Goal: Task Accomplishment & Management: Manage account settings

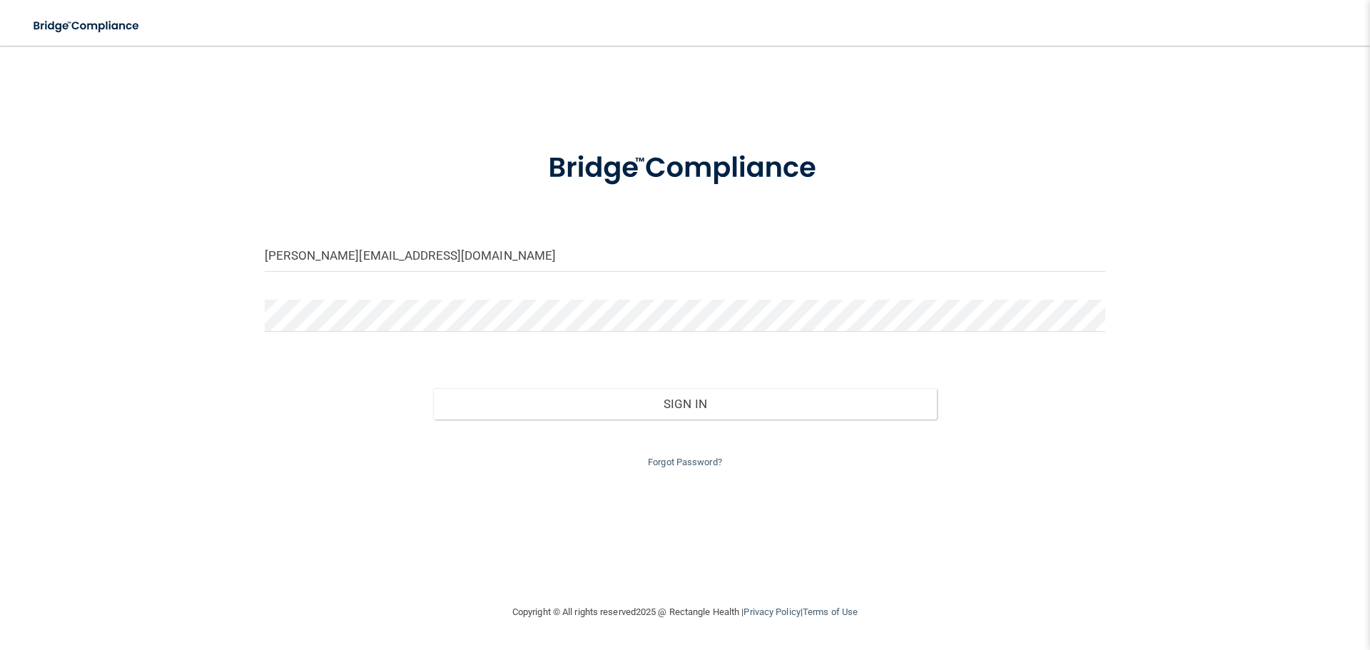
click at [265, 272] on div at bounding box center [265, 272] width 0 height 0
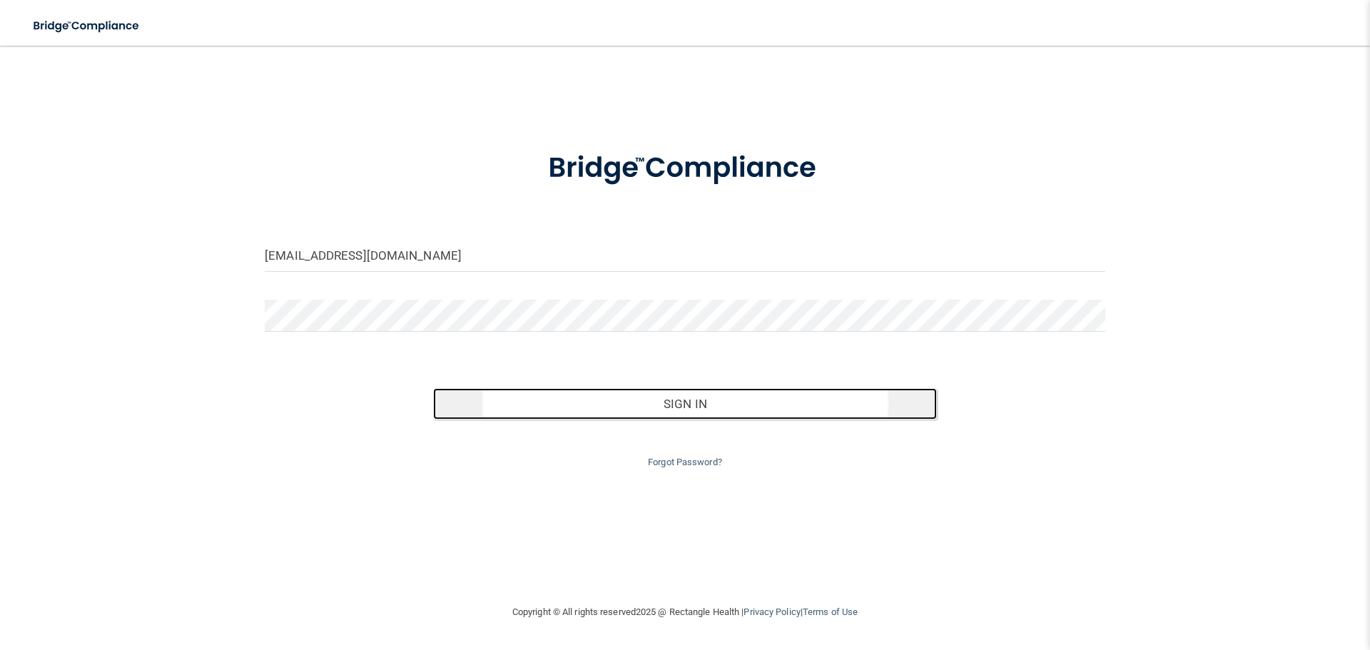
drag, startPoint x: 698, startPoint y: 411, endPoint x: 626, endPoint y: 397, distance: 72.8
click at [691, 411] on button "Sign In" at bounding box center [685, 403] width 504 height 31
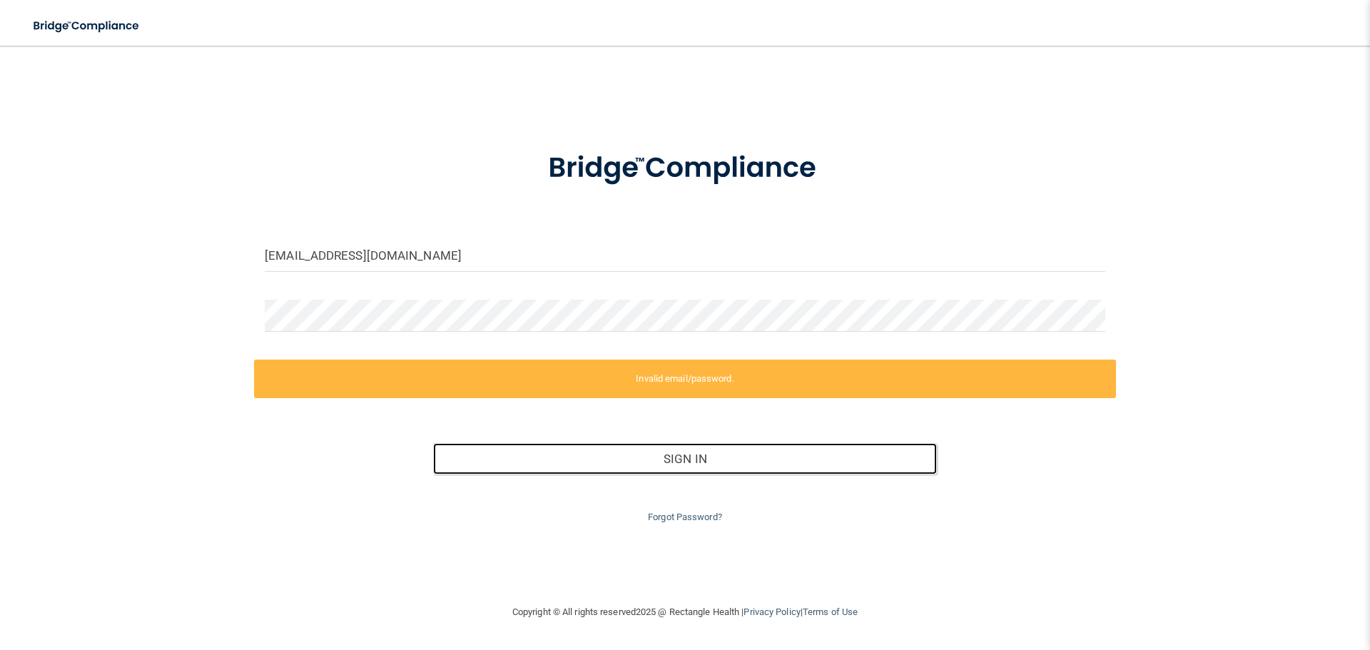
click at [265, 272] on div at bounding box center [265, 272] width 0 height 0
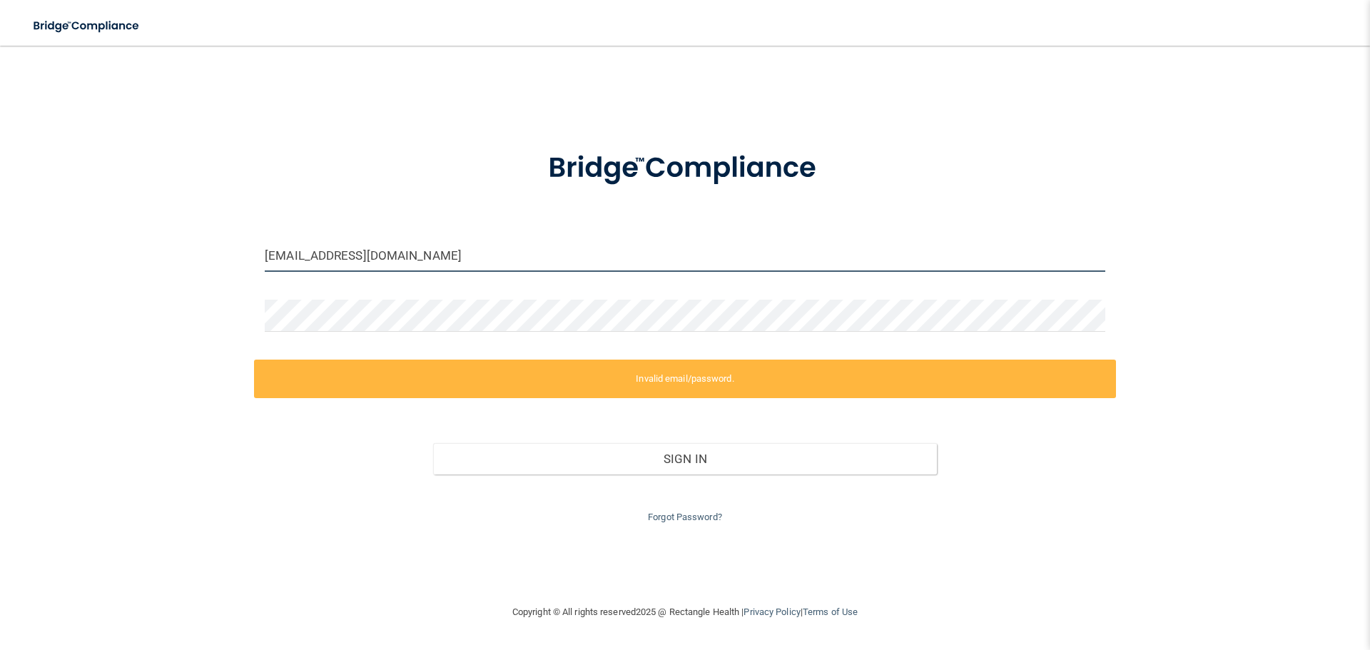
click at [1102, 250] on div "[EMAIL_ADDRESS][DOMAIN_NAME]" at bounding box center [685, 256] width 840 height 32
drag, startPoint x: 418, startPoint y: 246, endPoint x: 396, endPoint y: 270, distance: 32.3
click at [412, 250] on input "[EMAIL_ADDRESS][DOMAIN_NAME]" at bounding box center [685, 256] width 840 height 32
drag, startPoint x: 387, startPoint y: 272, endPoint x: 383, endPoint y: 263, distance: 9.9
click at [0, 0] on div at bounding box center [0, 0] width 0 height 0
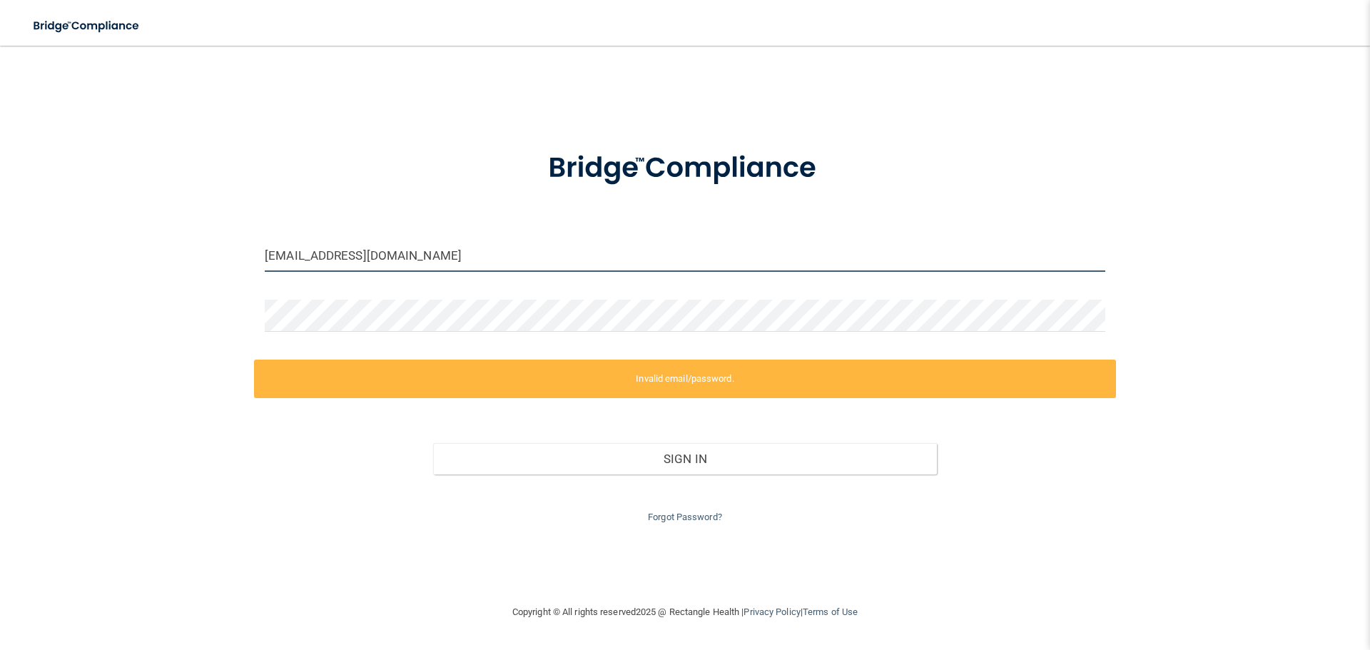
click at [383, 261] on input "office@ksderm.com" at bounding box center [685, 256] width 840 height 32
click at [265, 272] on div at bounding box center [265, 272] width 0 height 0
click at [345, 268] on input "[EMAIL_ADDRESS][DOMAIN_NAME]" at bounding box center [685, 256] width 840 height 32
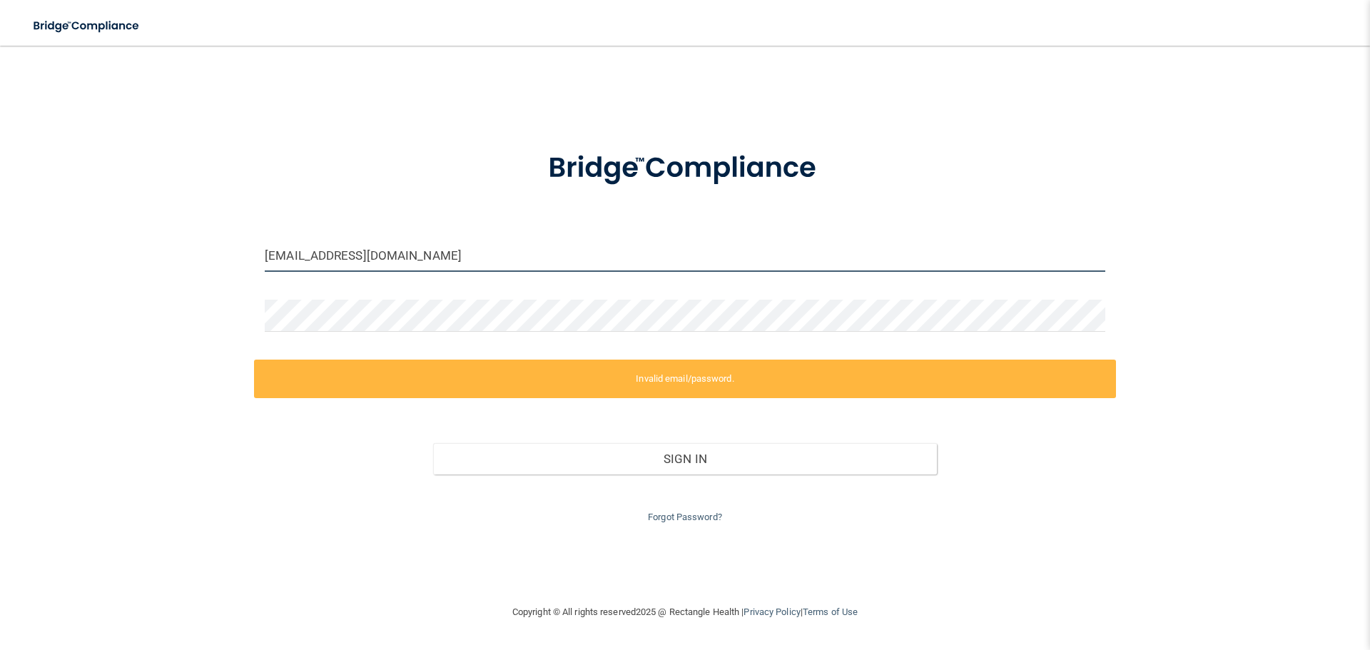
type input "[PERSON_NAME][EMAIL_ADDRESS][DOMAIN_NAME]"
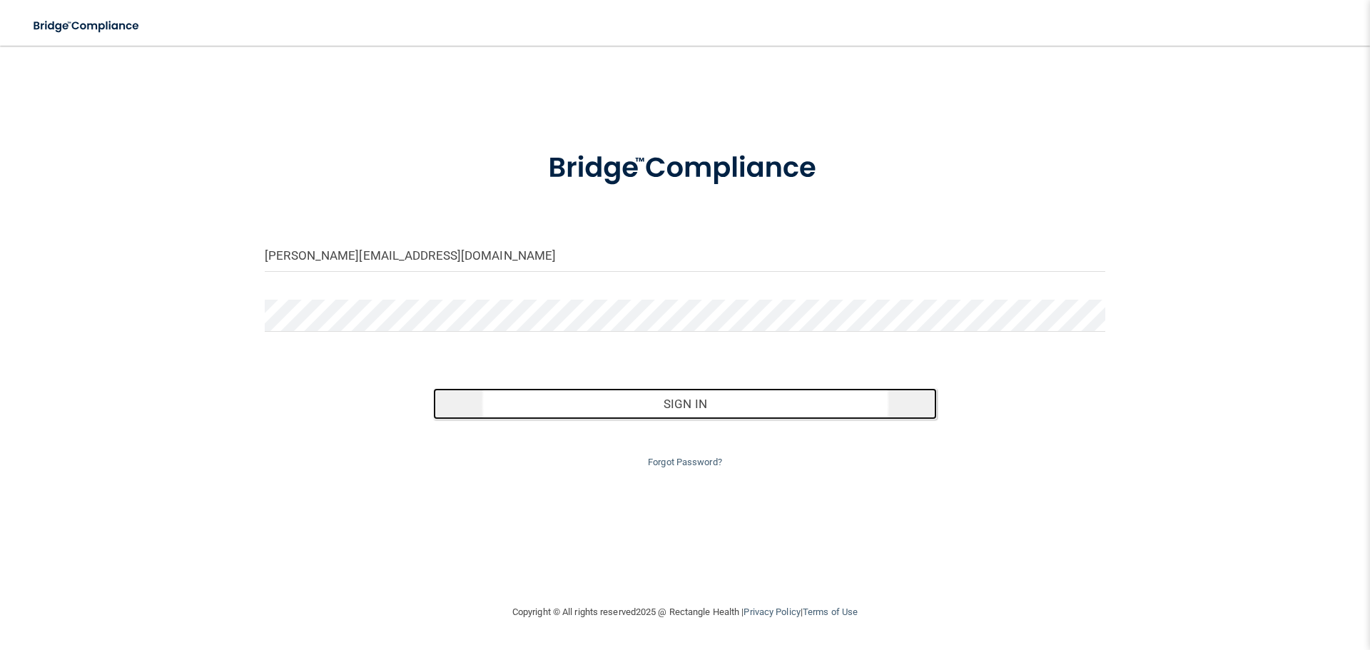
click at [610, 402] on button "Sign In" at bounding box center [685, 403] width 504 height 31
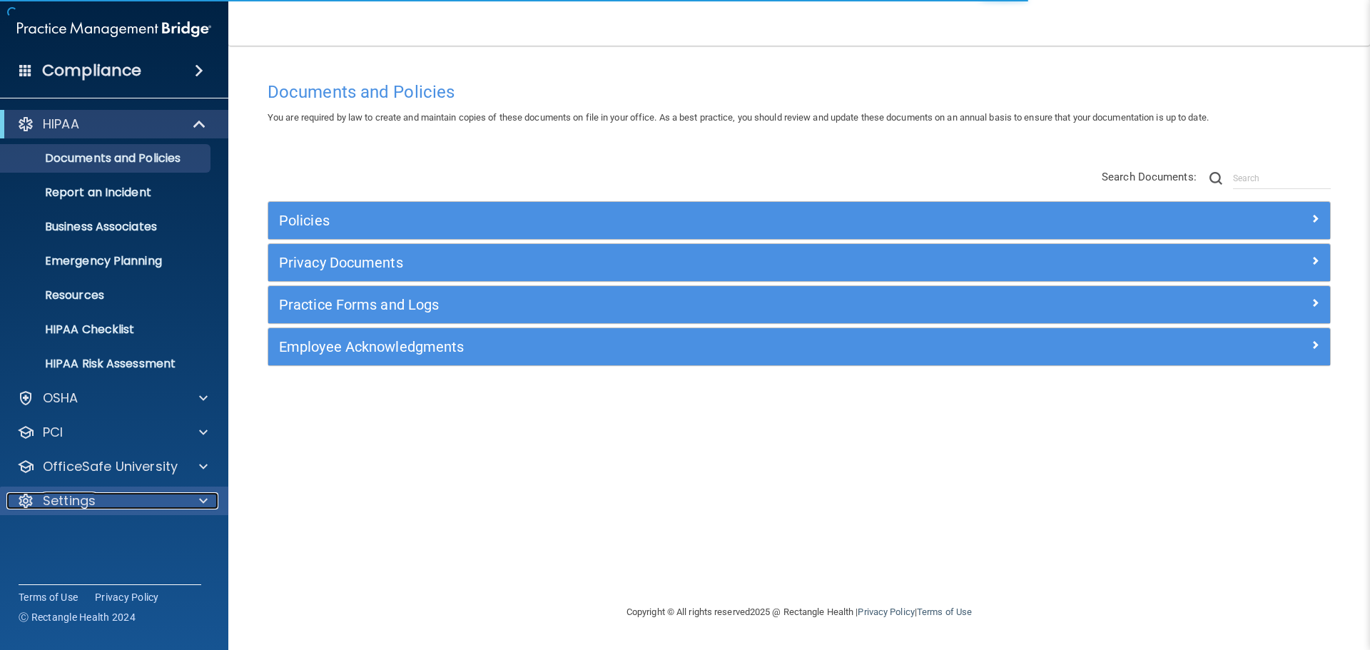
drag, startPoint x: 79, startPoint y: 494, endPoint x: 106, endPoint y: 497, distance: 27.3
click at [80, 494] on p "Settings" at bounding box center [69, 500] width 53 height 17
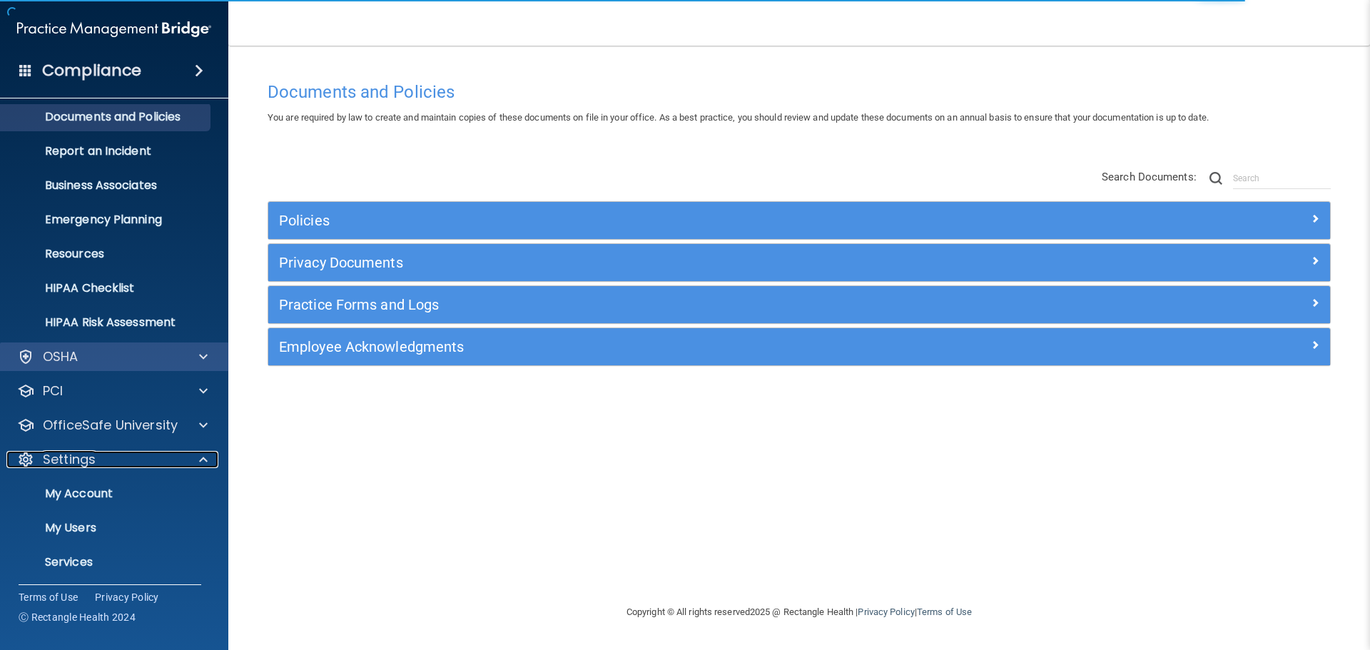
scroll to position [79, 0]
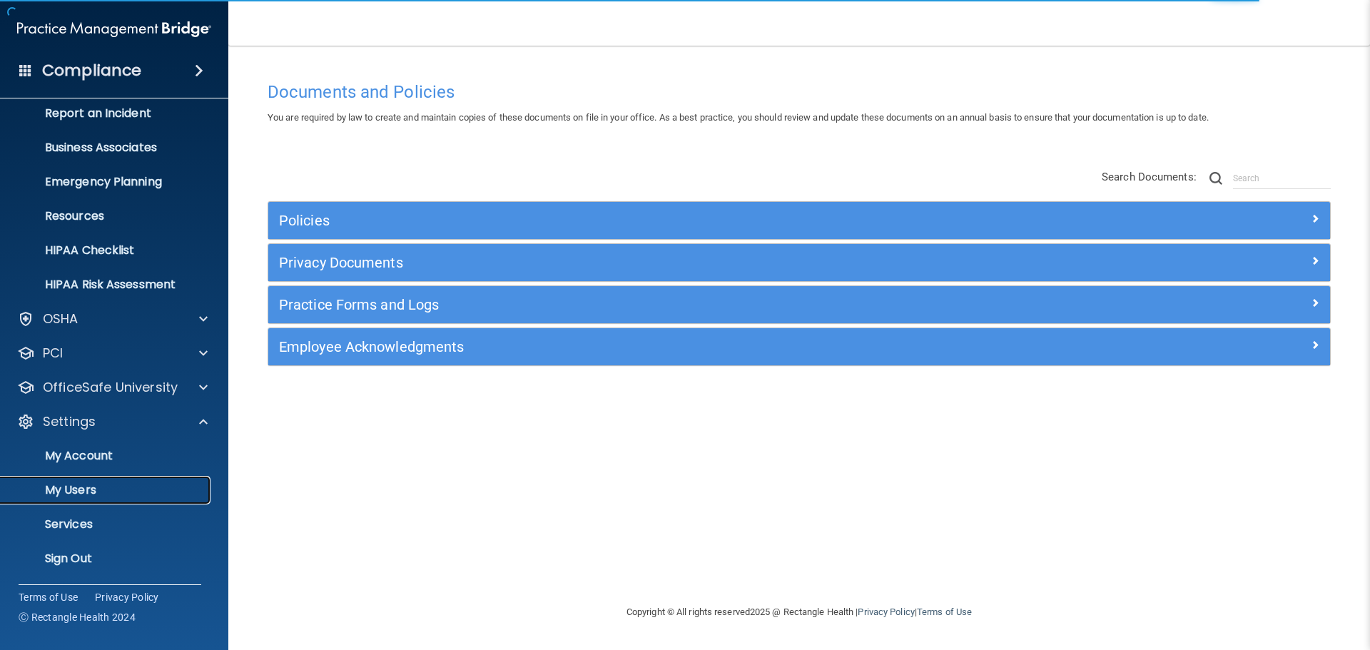
drag, startPoint x: 90, startPoint y: 482, endPoint x: 258, endPoint y: 459, distance: 169.2
click at [91, 483] on p "My Users" at bounding box center [106, 490] width 195 height 14
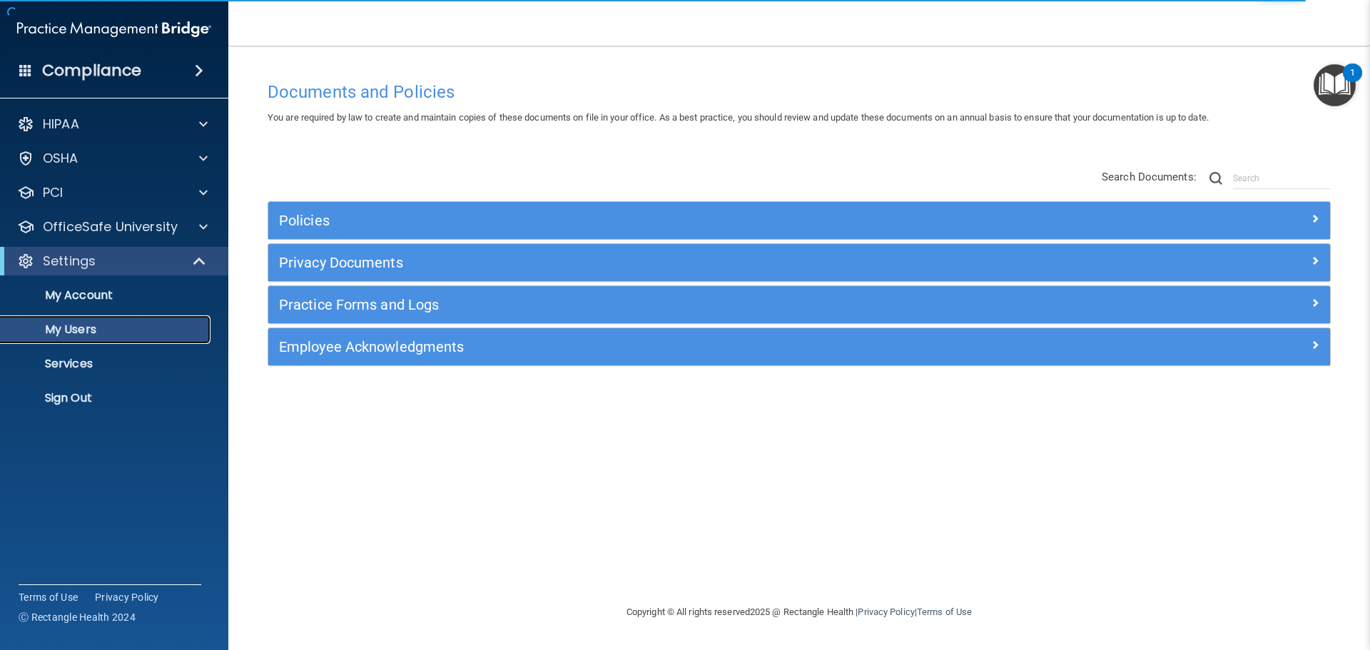
click at [83, 337] on link "My Users" at bounding box center [98, 329] width 225 height 29
select select "20"
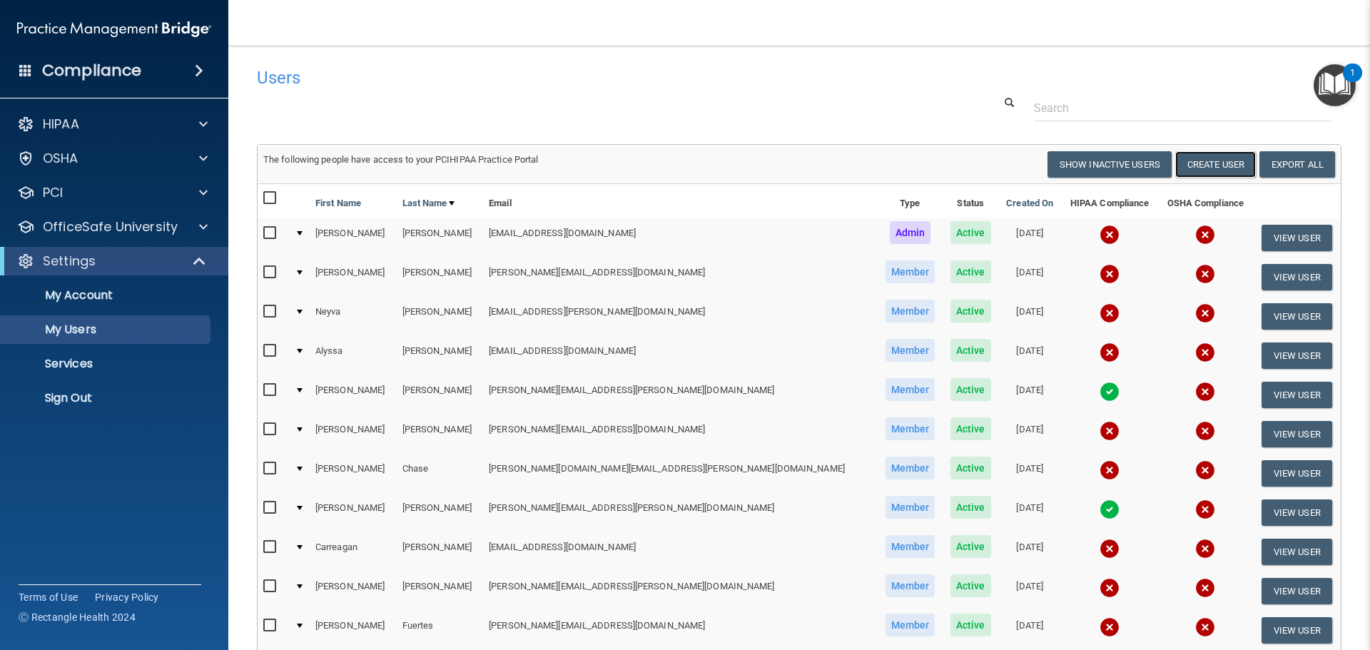
drag, startPoint x: 1236, startPoint y: 166, endPoint x: 1084, endPoint y: 220, distance: 161.1
click at [1235, 166] on button "Create User" at bounding box center [1215, 164] width 81 height 26
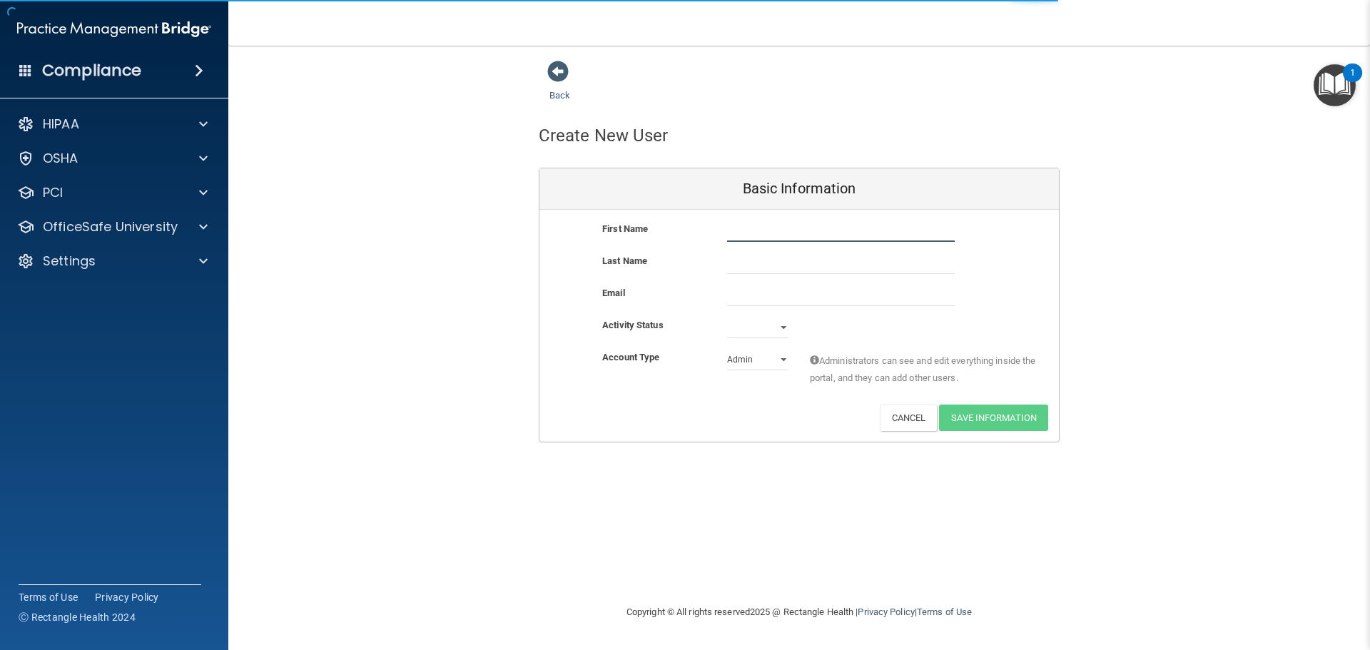
click at [803, 238] on input "text" at bounding box center [841, 230] width 228 height 21
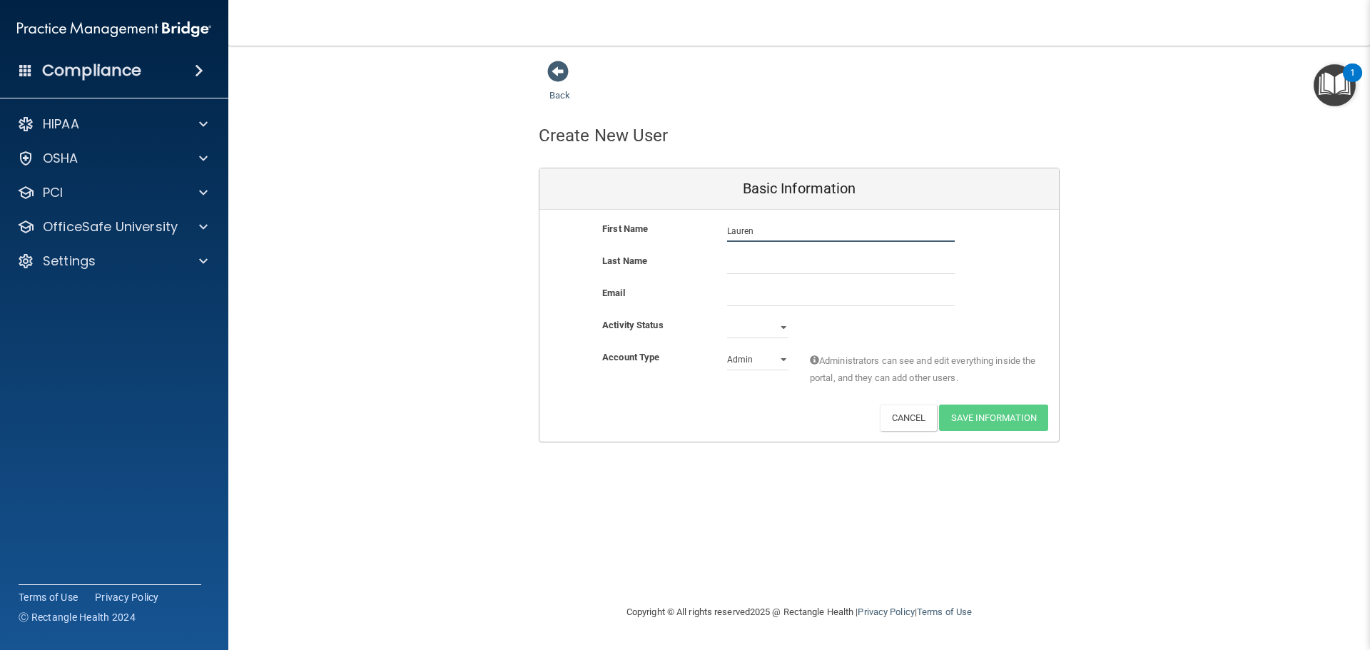
type input "Lauren"
type input "Bones"
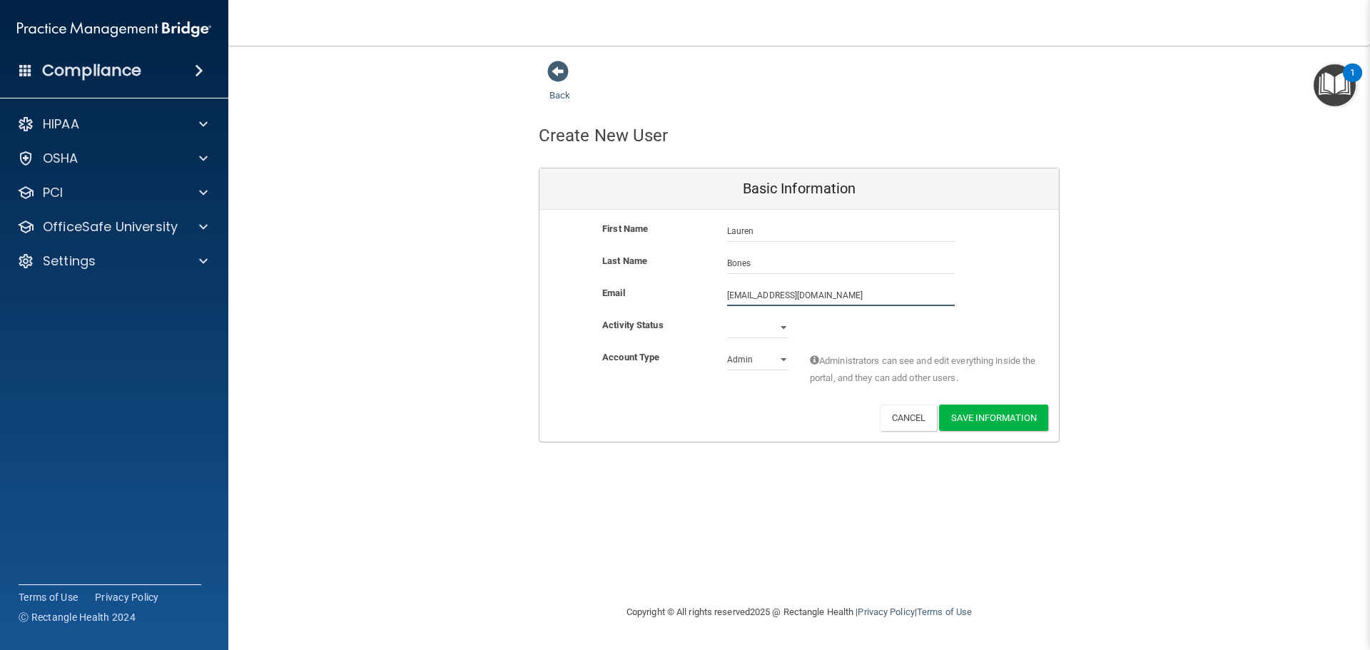
type input "[EMAIL_ADDRESS][DOMAIN_NAME]"
click at [748, 329] on select "Active Inactive" at bounding box center [757, 327] width 61 height 21
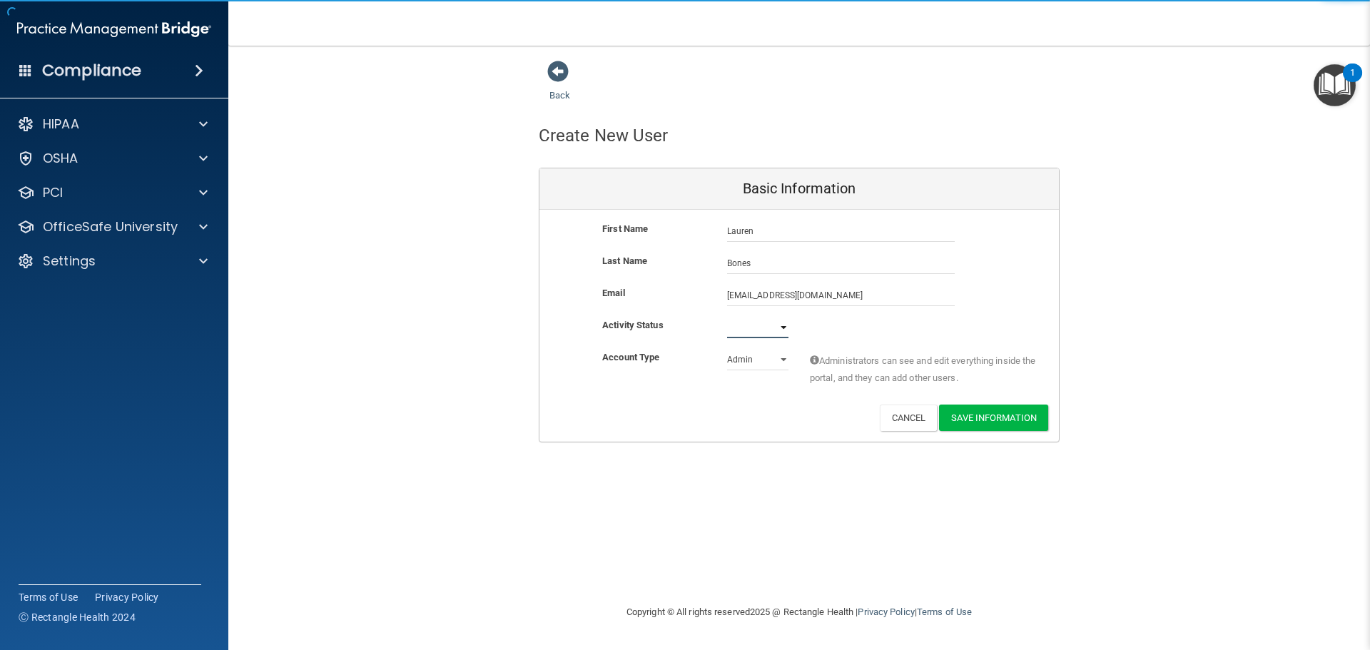
select select "active"
click at [727, 317] on select "Active Inactive" at bounding box center [757, 327] width 61 height 21
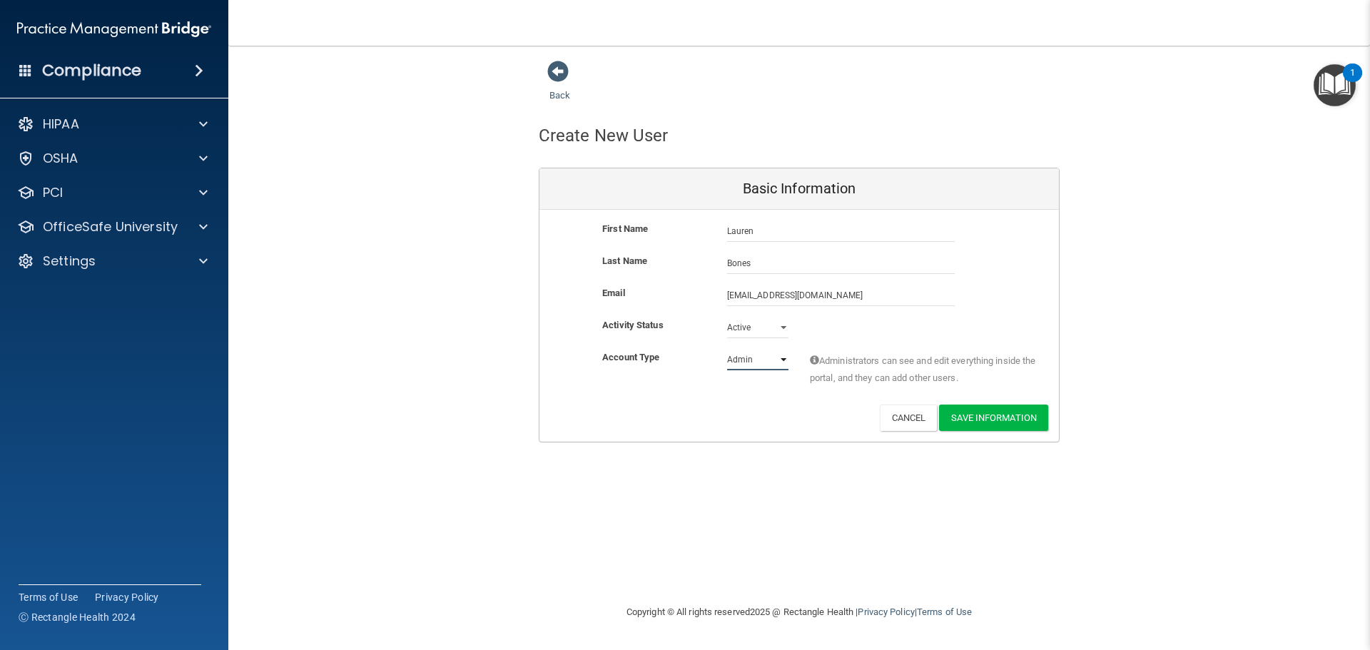
drag, startPoint x: 768, startPoint y: 363, endPoint x: 762, endPoint y: 367, distance: 7.7
click at [768, 363] on select "Admin Member" at bounding box center [757, 359] width 61 height 21
select select "practice_member"
click at [727, 349] on select "Admin Member" at bounding box center [757, 359] width 61 height 21
click at [720, 391] on div "Account Type Practice Member Admin Member Financial Institution Business Associ…" at bounding box center [798, 371] width 519 height 45
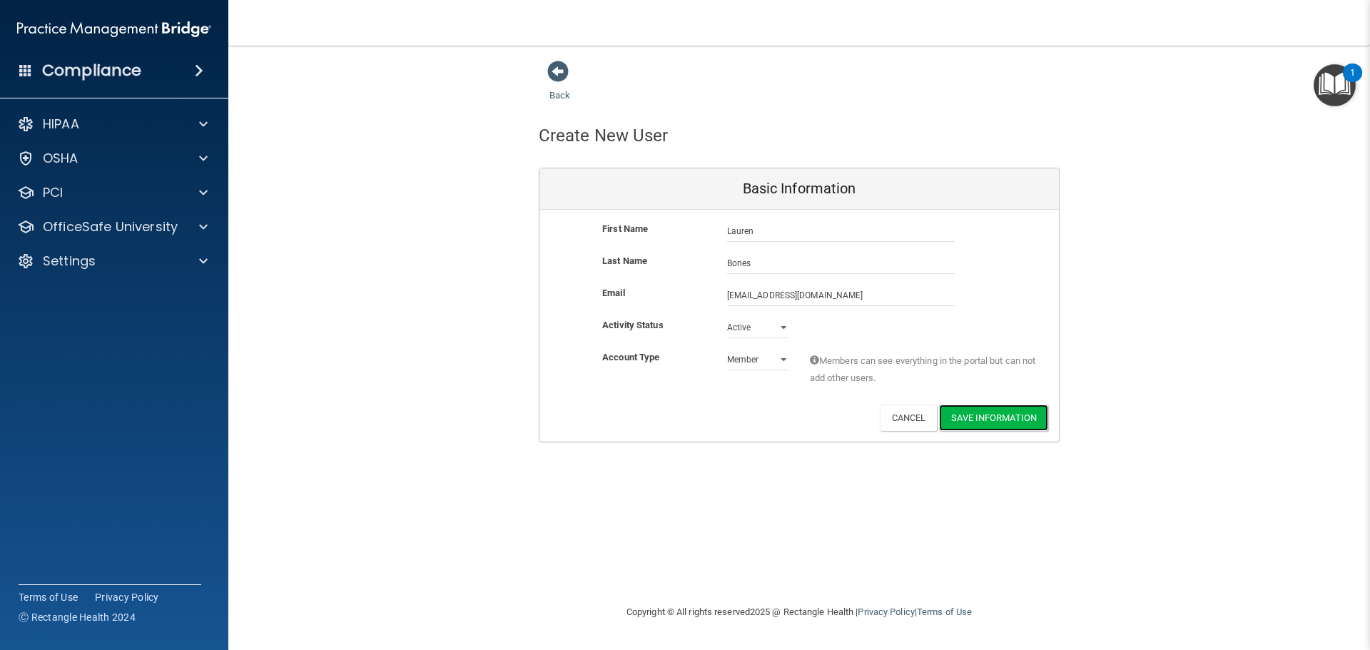
drag, startPoint x: 997, startPoint y: 419, endPoint x: 456, endPoint y: 392, distance: 541.4
click at [979, 419] on button "Save Information" at bounding box center [993, 418] width 109 height 26
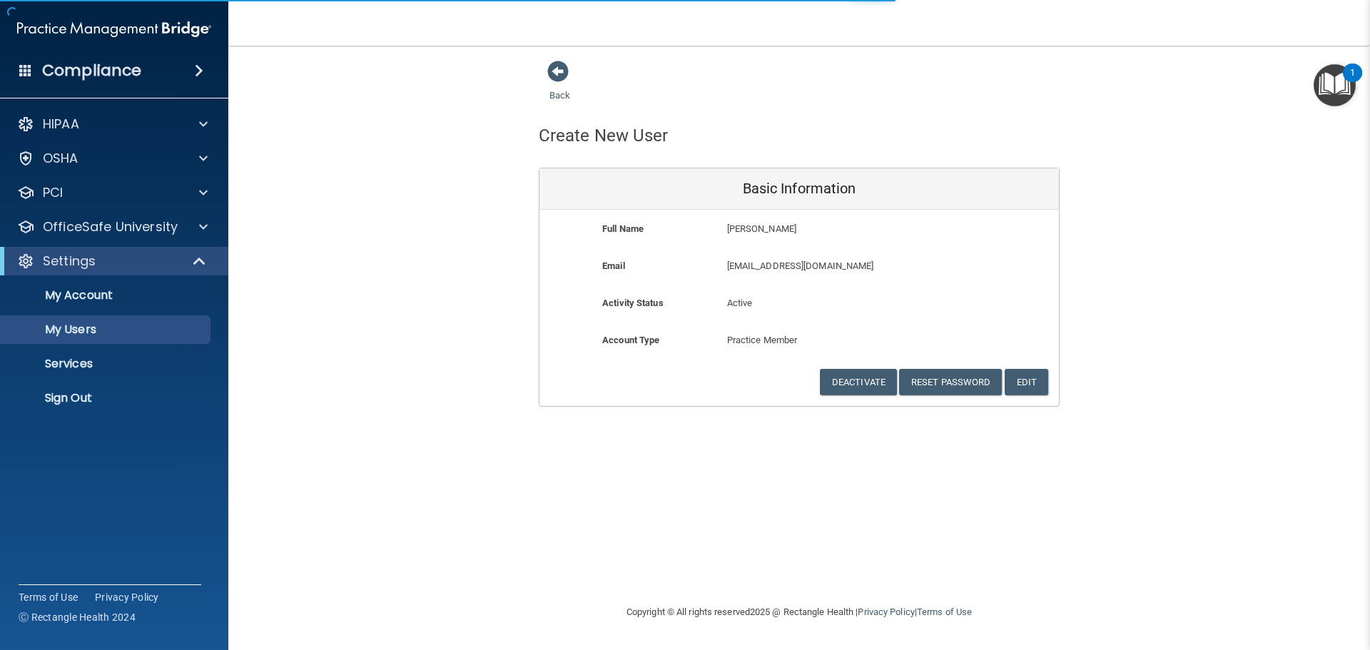
select select "20"
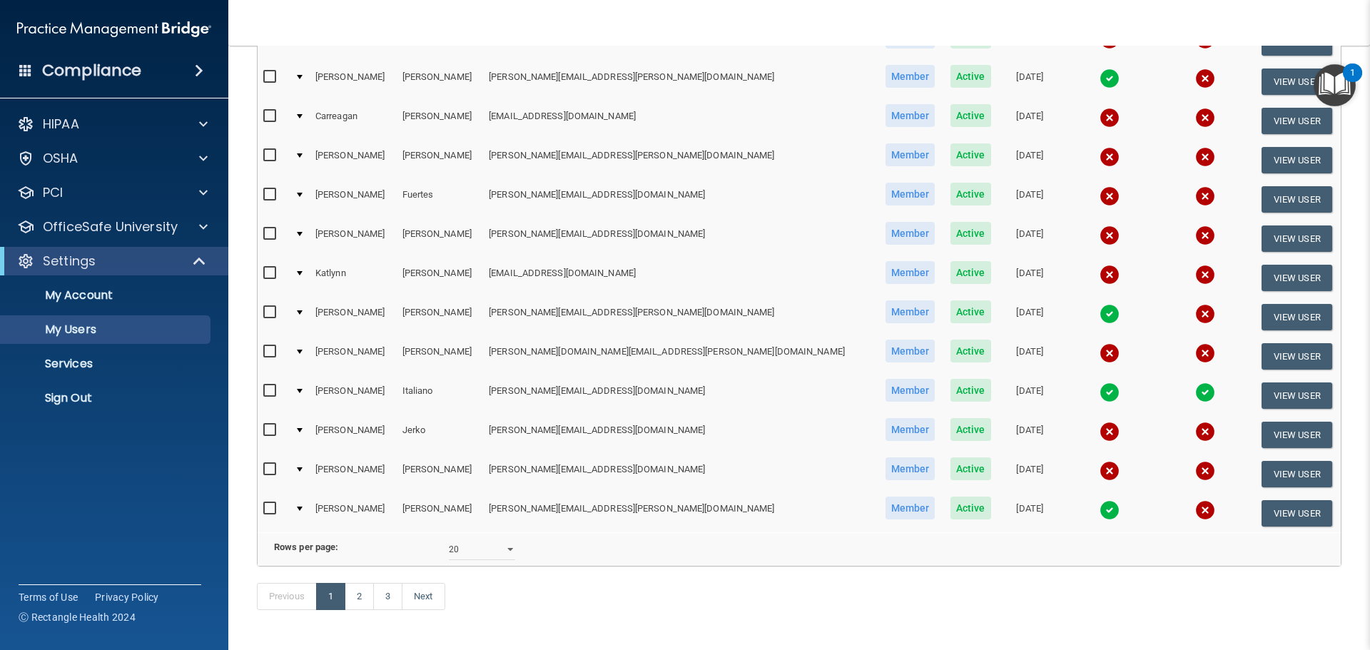
scroll to position [586, 0]
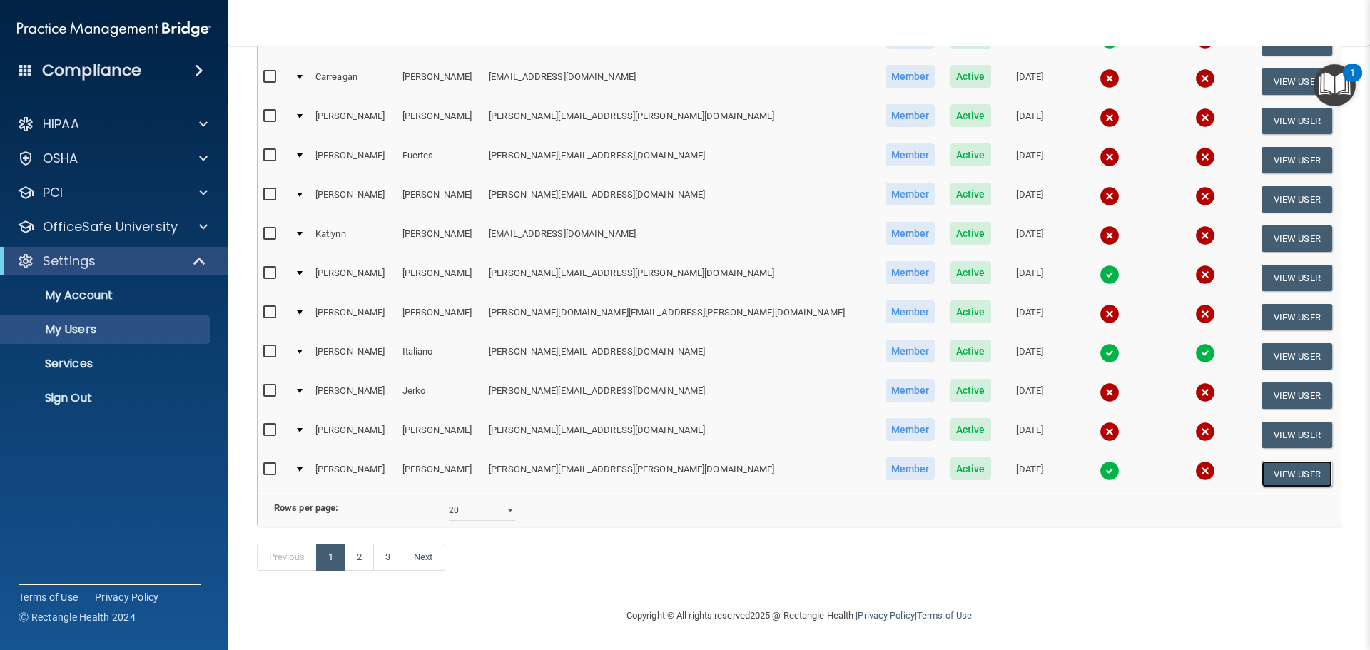
drag, startPoint x: 1244, startPoint y: 451, endPoint x: 1172, endPoint y: 444, distance: 71.6
click at [1261, 461] on button "View User" at bounding box center [1296, 474] width 71 height 26
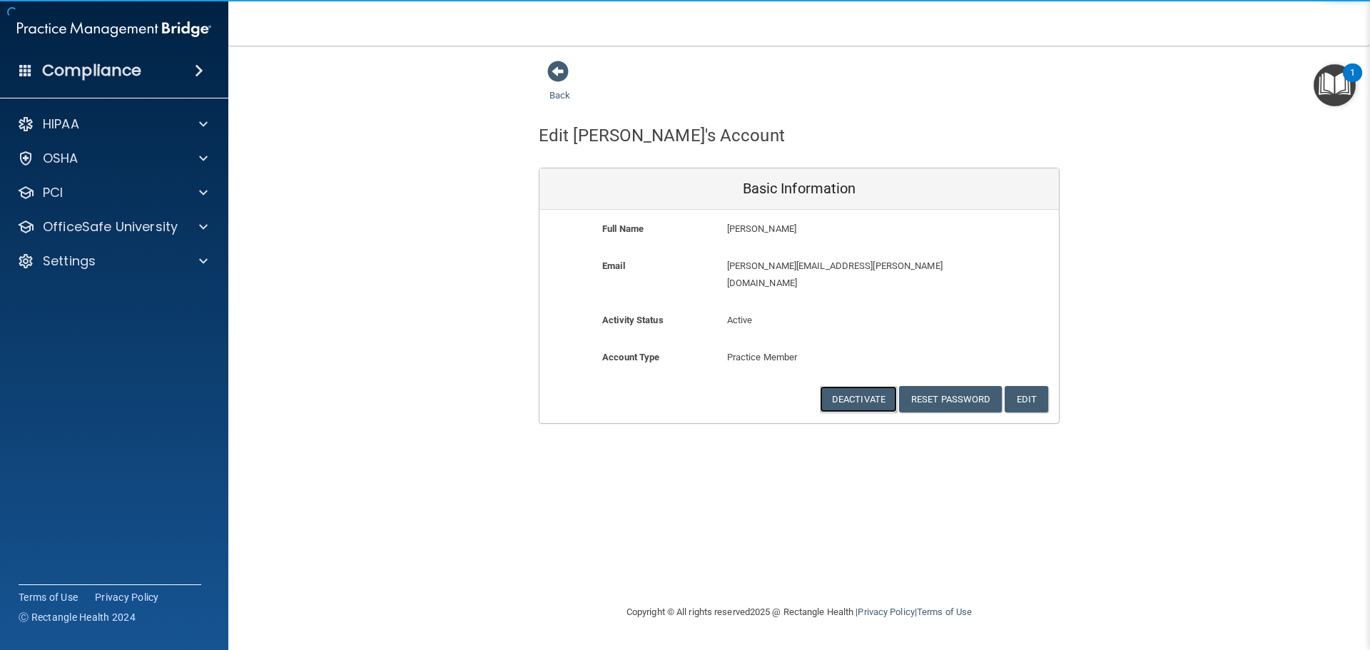
drag, startPoint x: 875, startPoint y: 392, endPoint x: 799, endPoint y: 373, distance: 77.9
click at [864, 392] on button "Deactivate" at bounding box center [858, 399] width 77 height 26
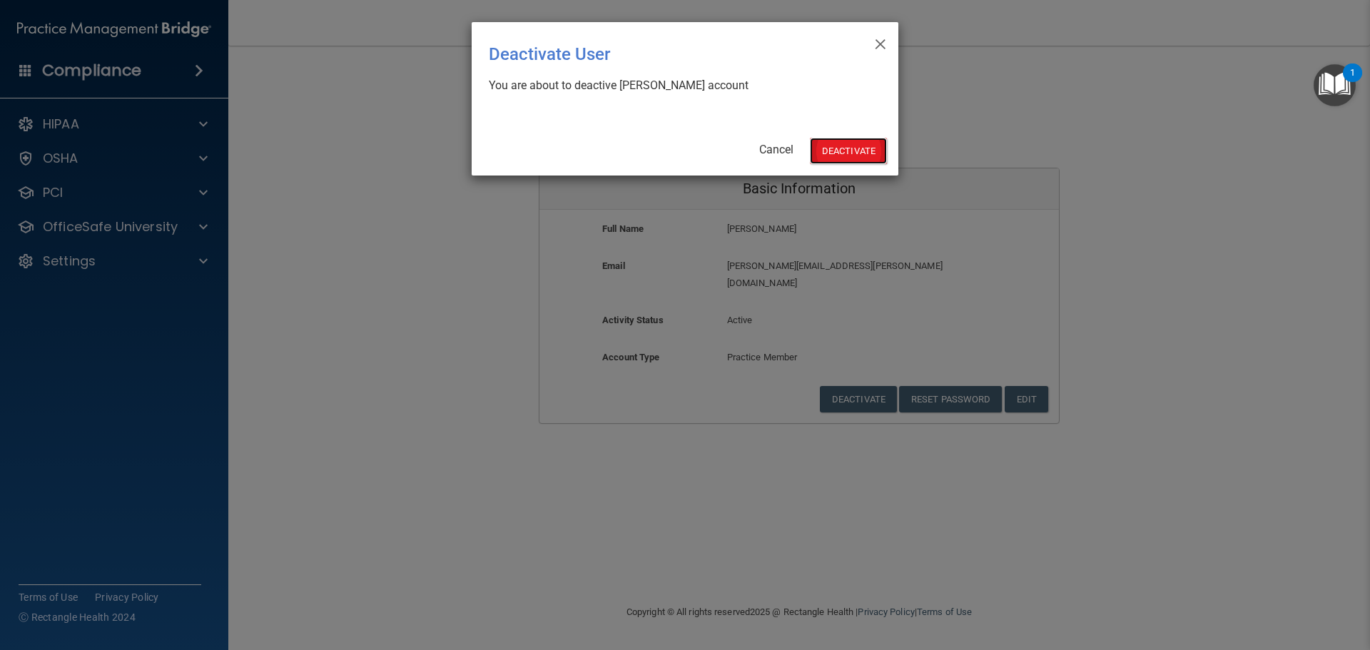
click at [850, 159] on button "Deactivate" at bounding box center [848, 151] width 77 height 26
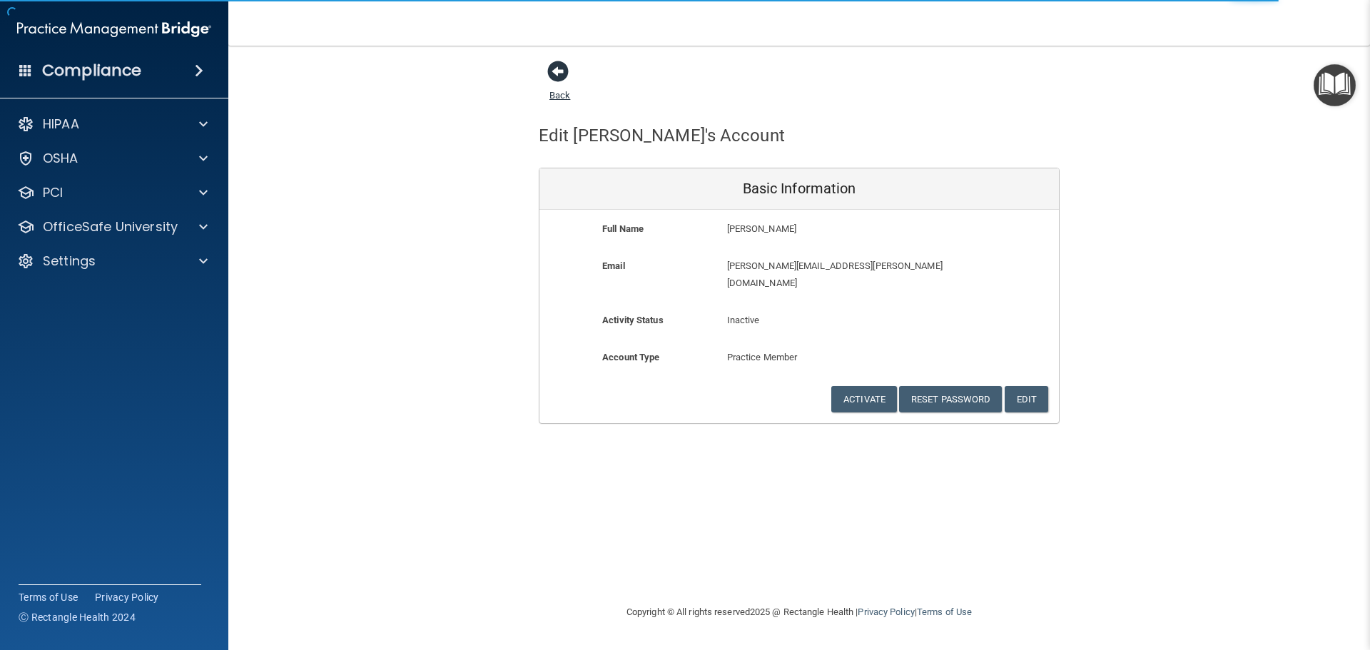
click at [568, 73] on span at bounding box center [557, 71] width 21 height 21
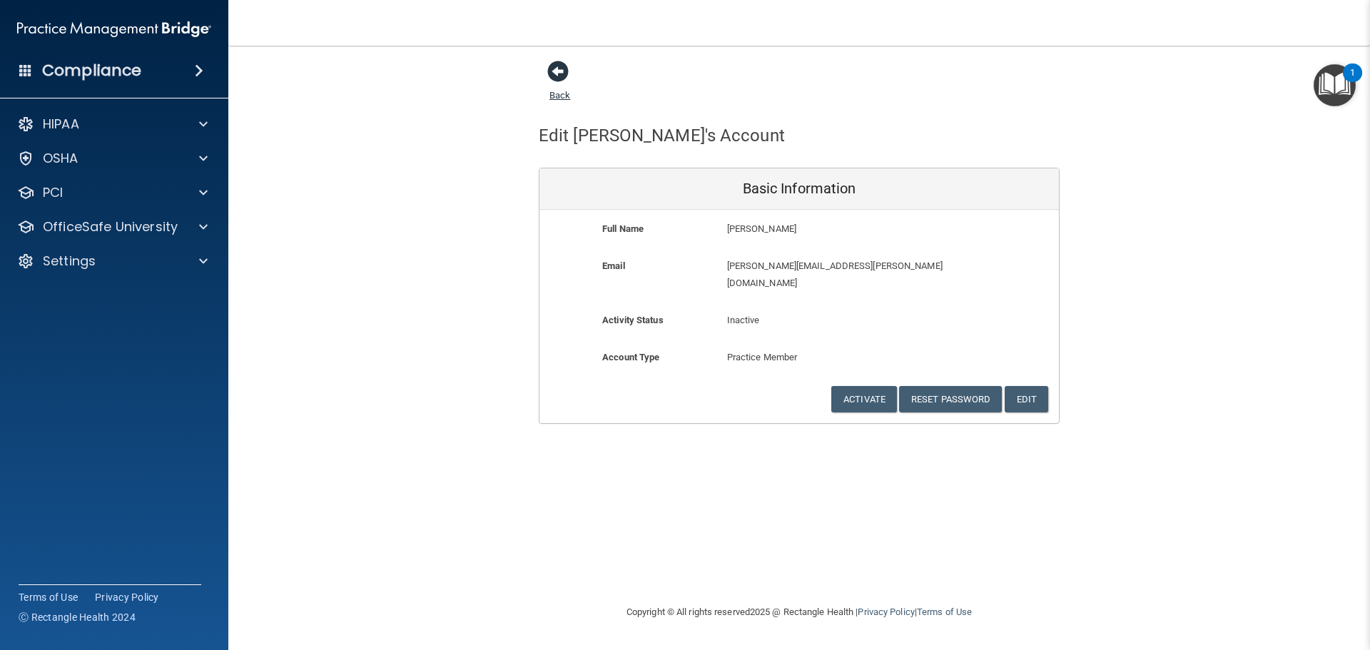
click at [553, 74] on span at bounding box center [557, 71] width 21 height 21
click at [563, 96] on link "Back" at bounding box center [559, 87] width 21 height 28
click at [184, 127] on div at bounding box center [201, 124] width 36 height 17
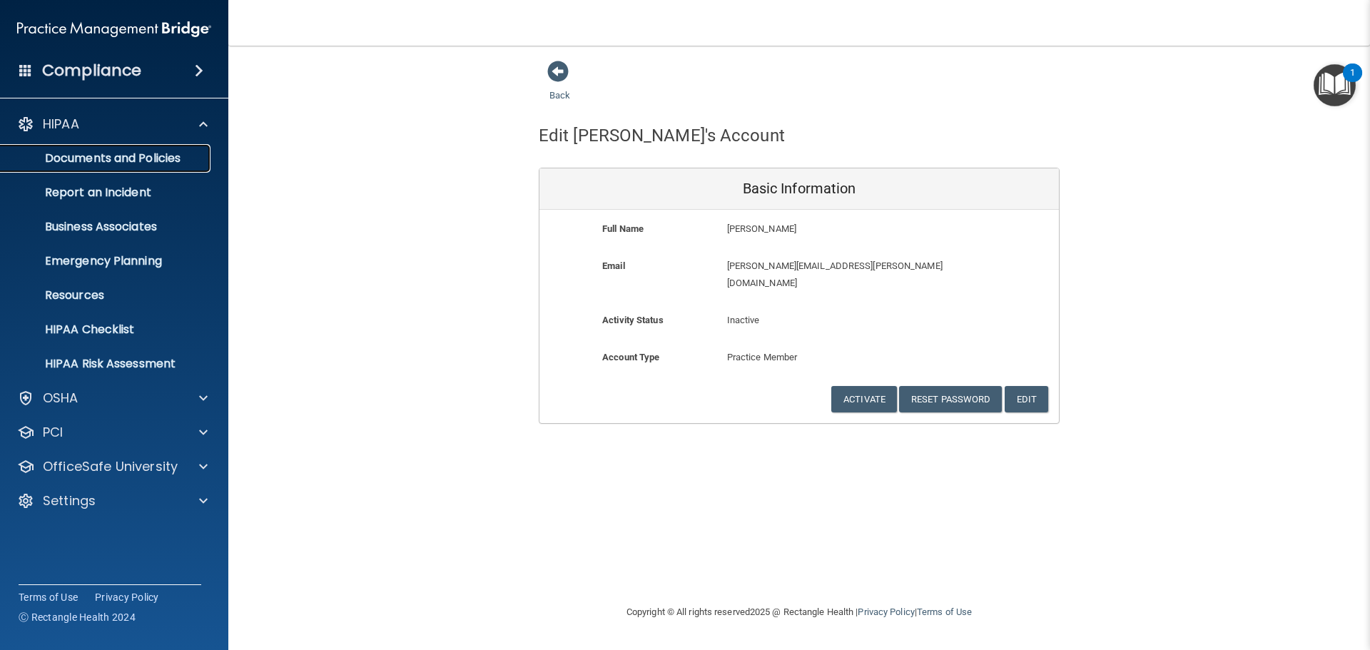
click at [71, 168] on link "Documents and Policies" at bounding box center [98, 158] width 225 height 29
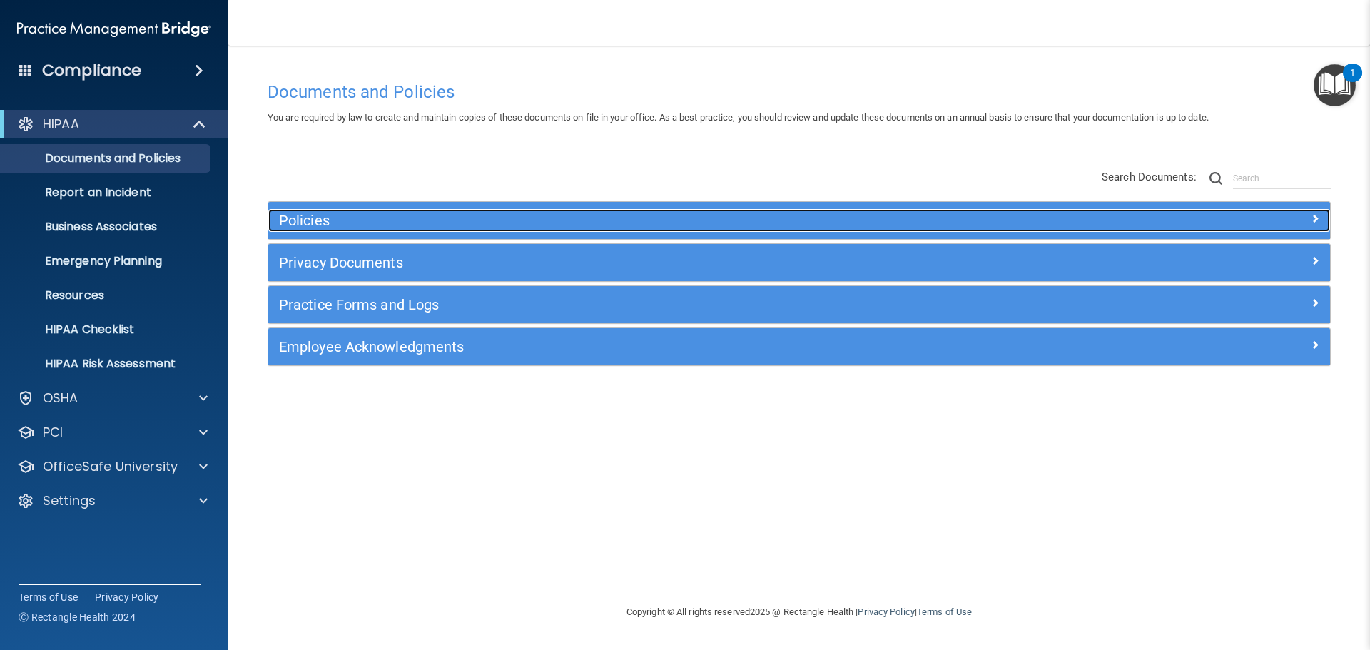
click at [293, 219] on h5 "Policies" at bounding box center [666, 221] width 775 height 16
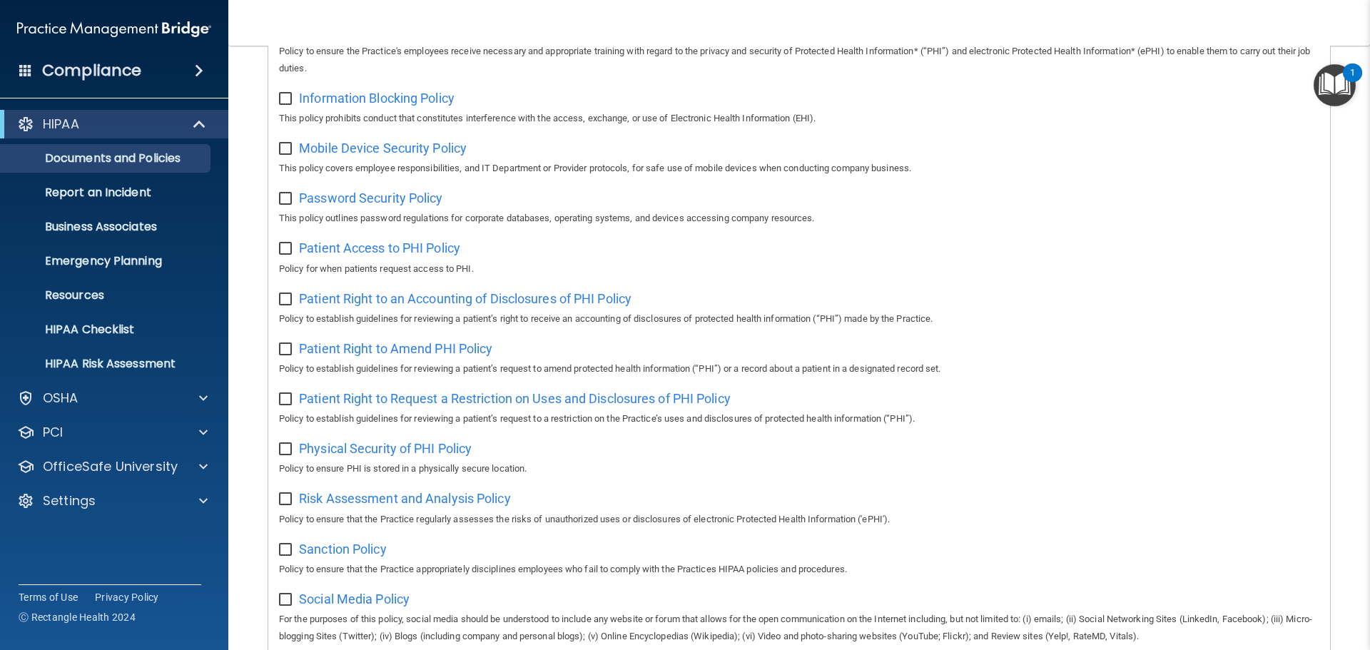
scroll to position [856, 0]
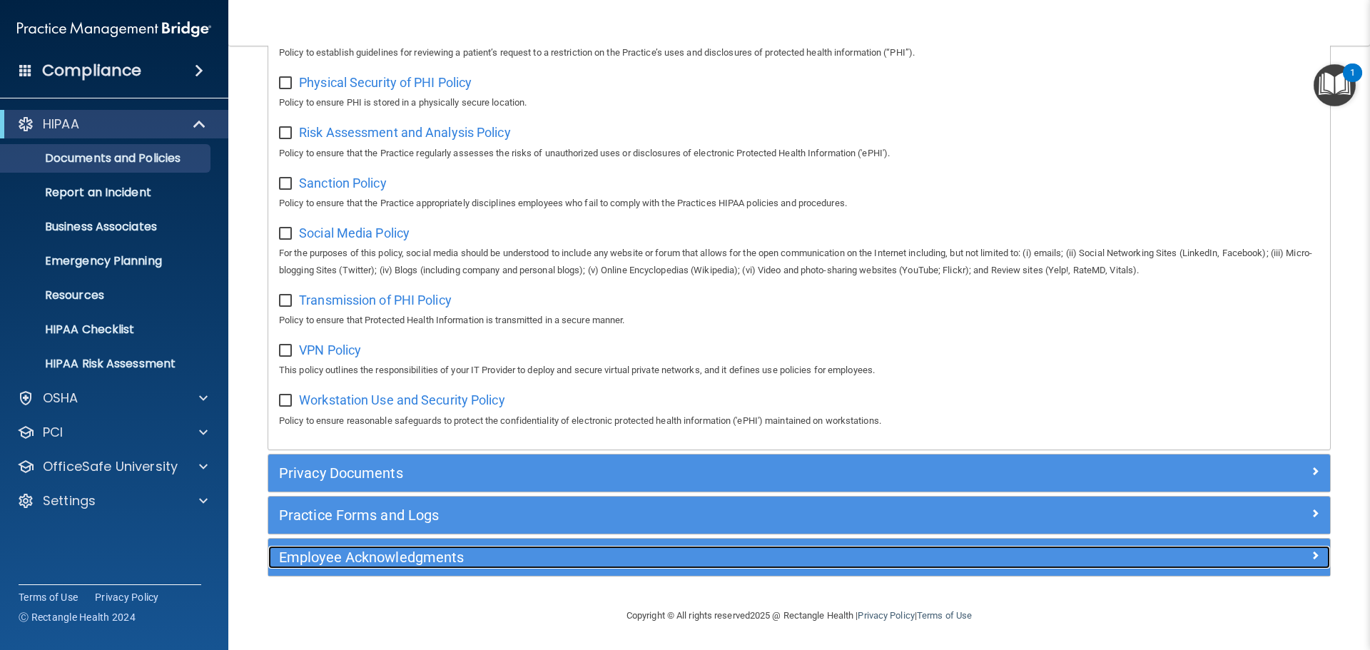
drag, startPoint x: 436, startPoint y: 561, endPoint x: 442, endPoint y: 544, distance: 18.0
click at [436, 559] on h5 "Employee Acknowledgments" at bounding box center [666, 557] width 775 height 16
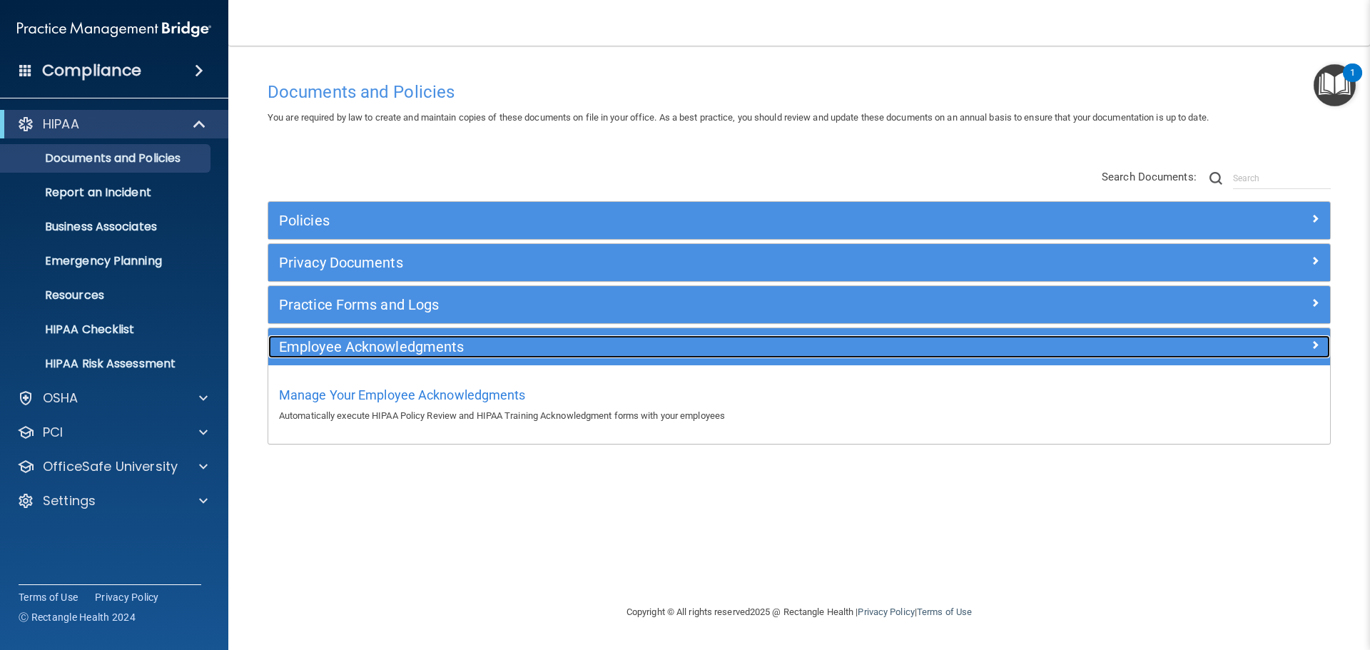
scroll to position [0, 0]
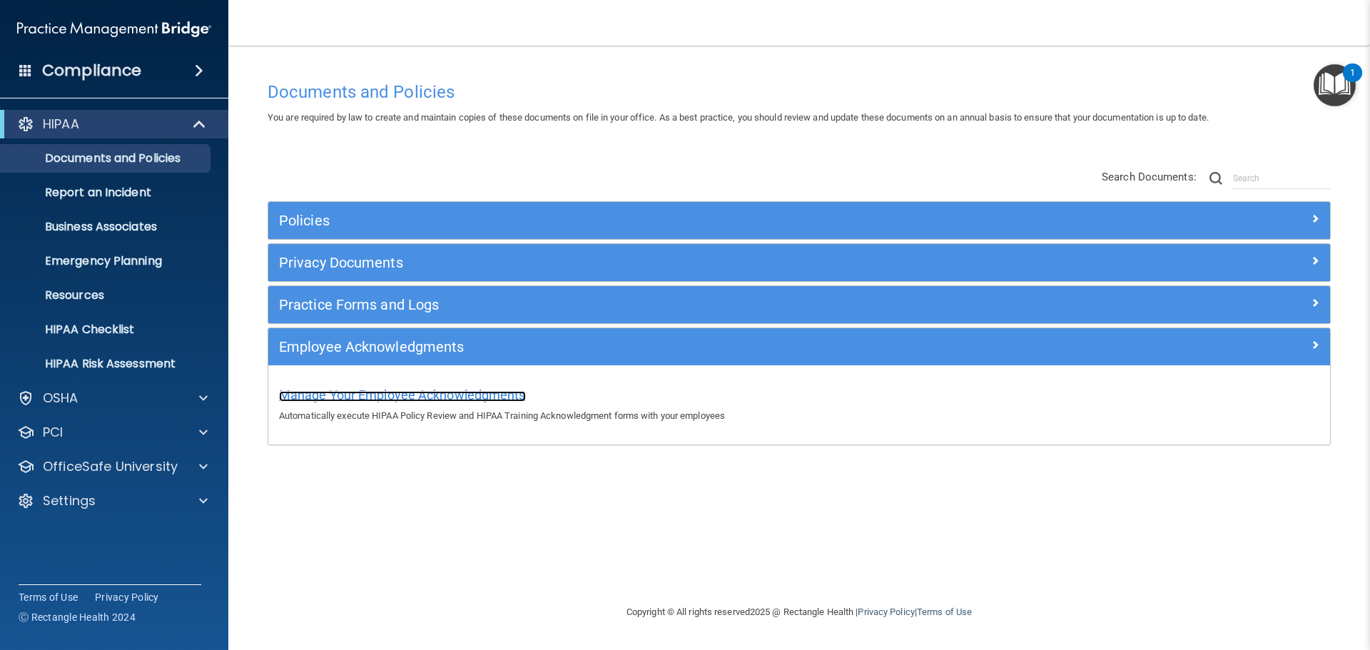
drag, startPoint x: 447, startPoint y: 392, endPoint x: 324, endPoint y: 350, distance: 129.7
click at [444, 392] on span "Manage Your Employee Acknowledgments" at bounding box center [402, 394] width 247 height 15
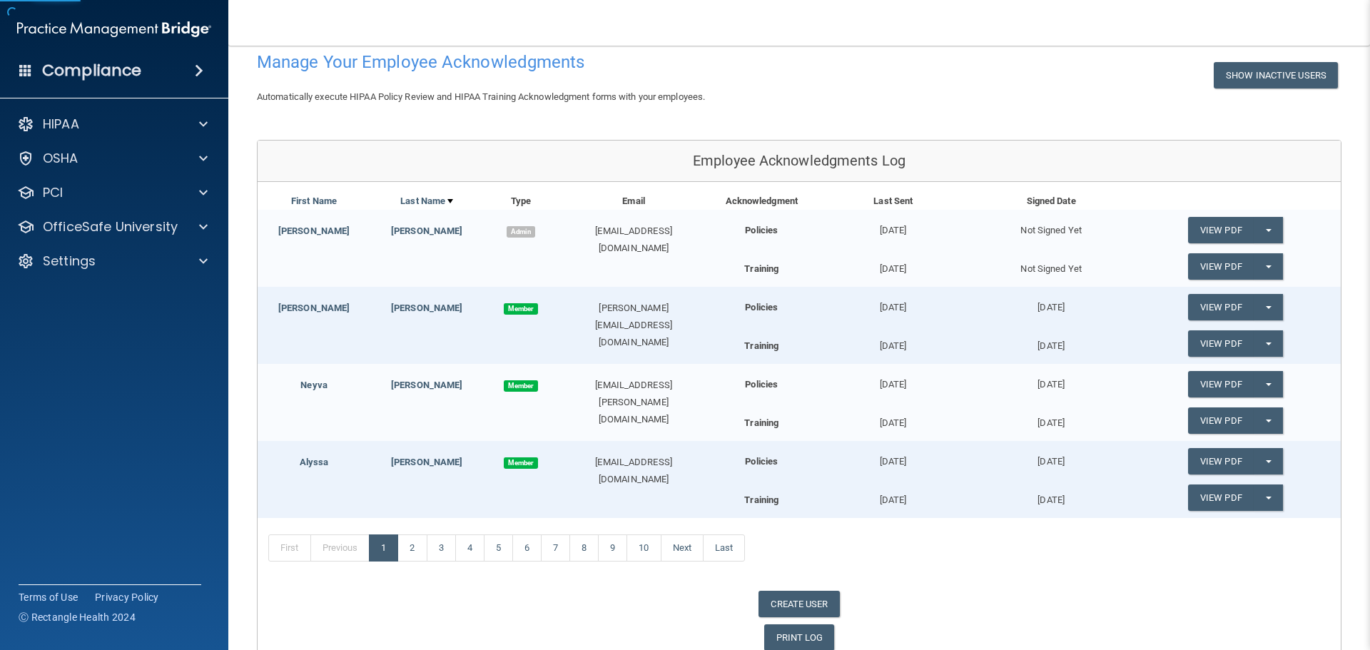
scroll to position [146, 0]
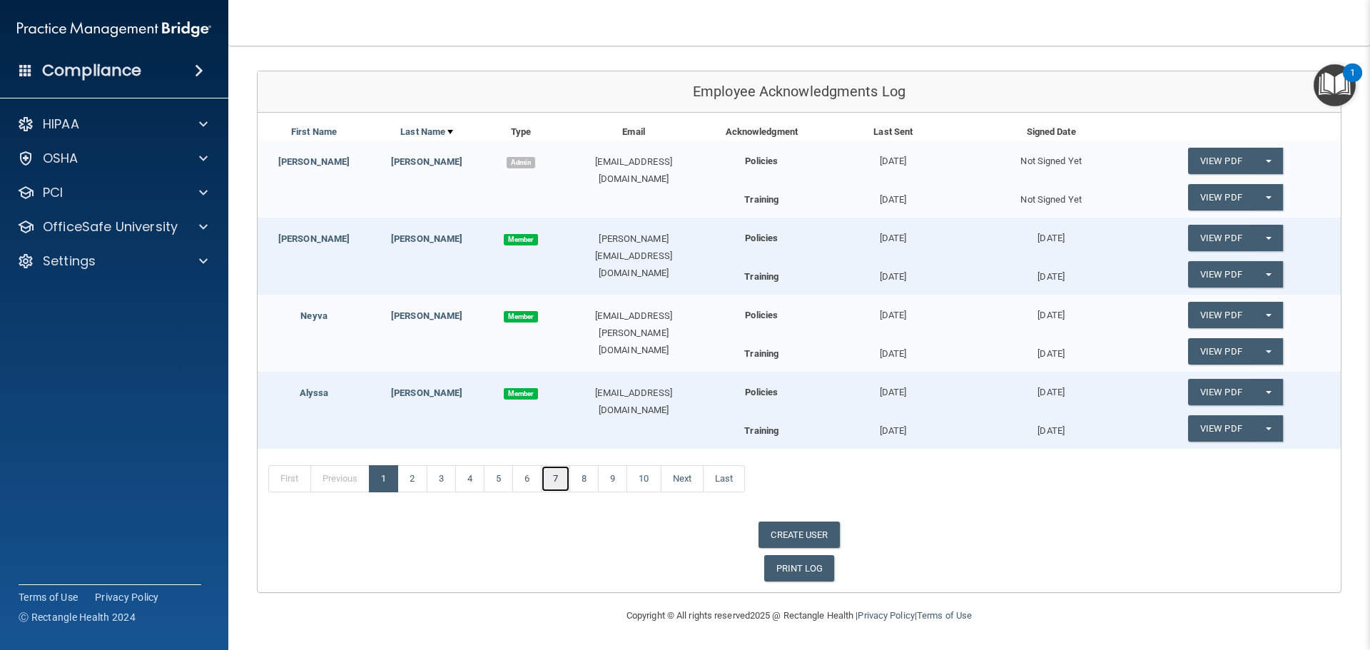
click at [553, 481] on link "7" at bounding box center [555, 478] width 29 height 27
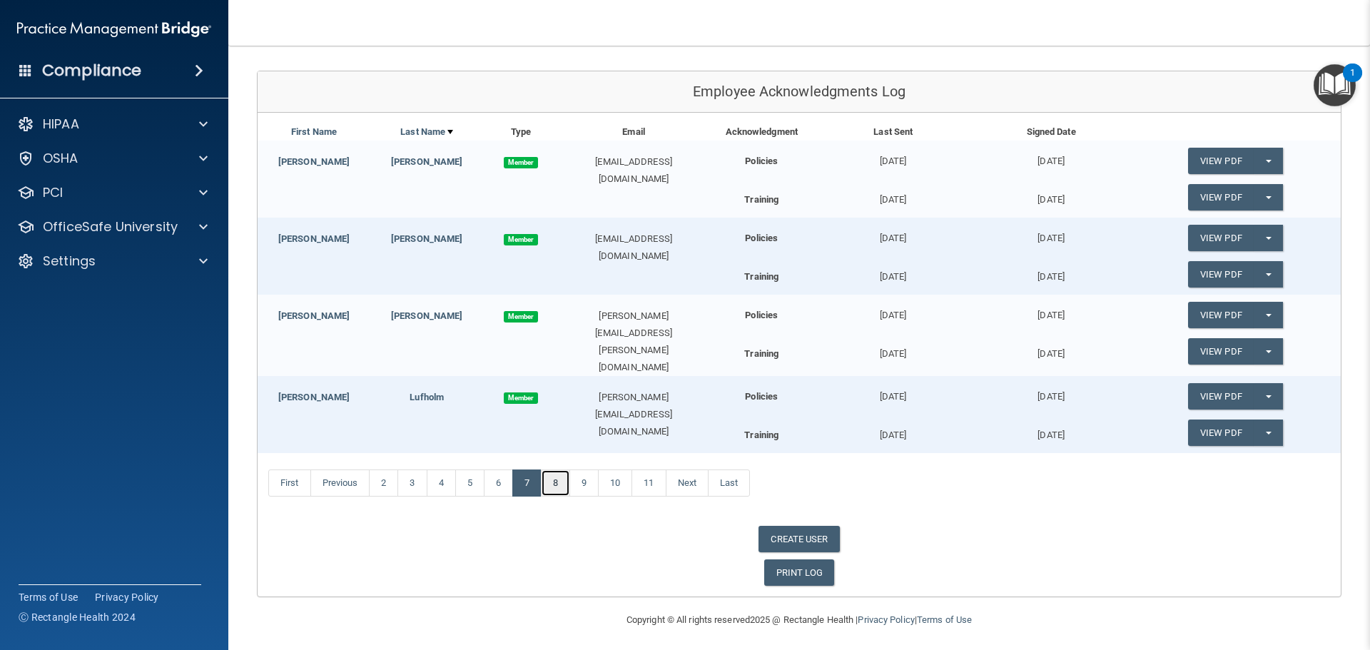
click at [550, 478] on link "8" at bounding box center [555, 482] width 29 height 27
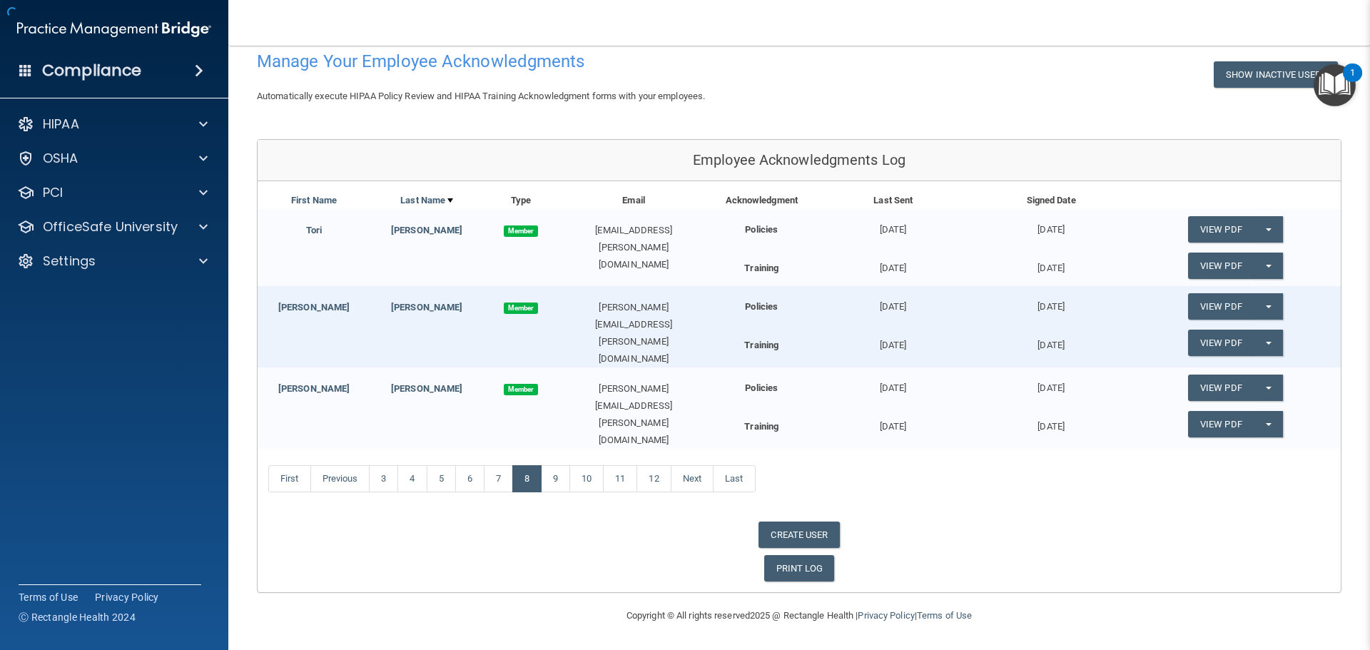
scroll to position [68, 0]
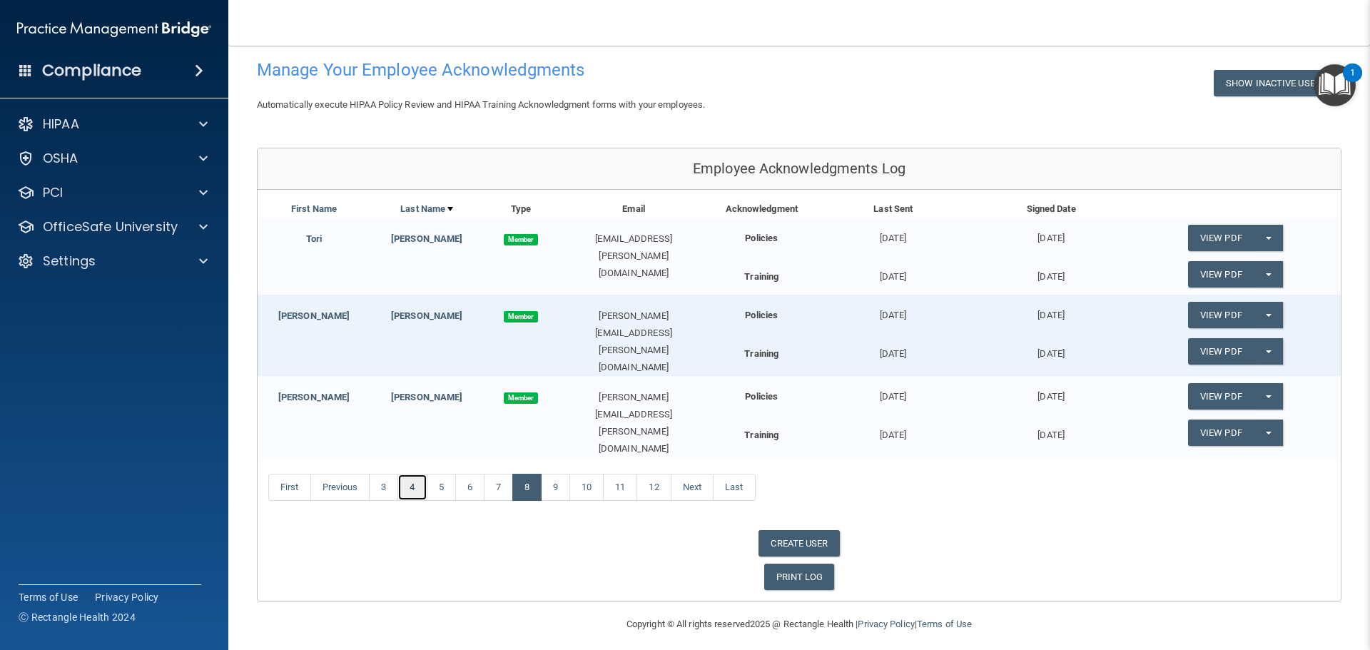
click at [410, 482] on link "4" at bounding box center [411, 487] width 29 height 27
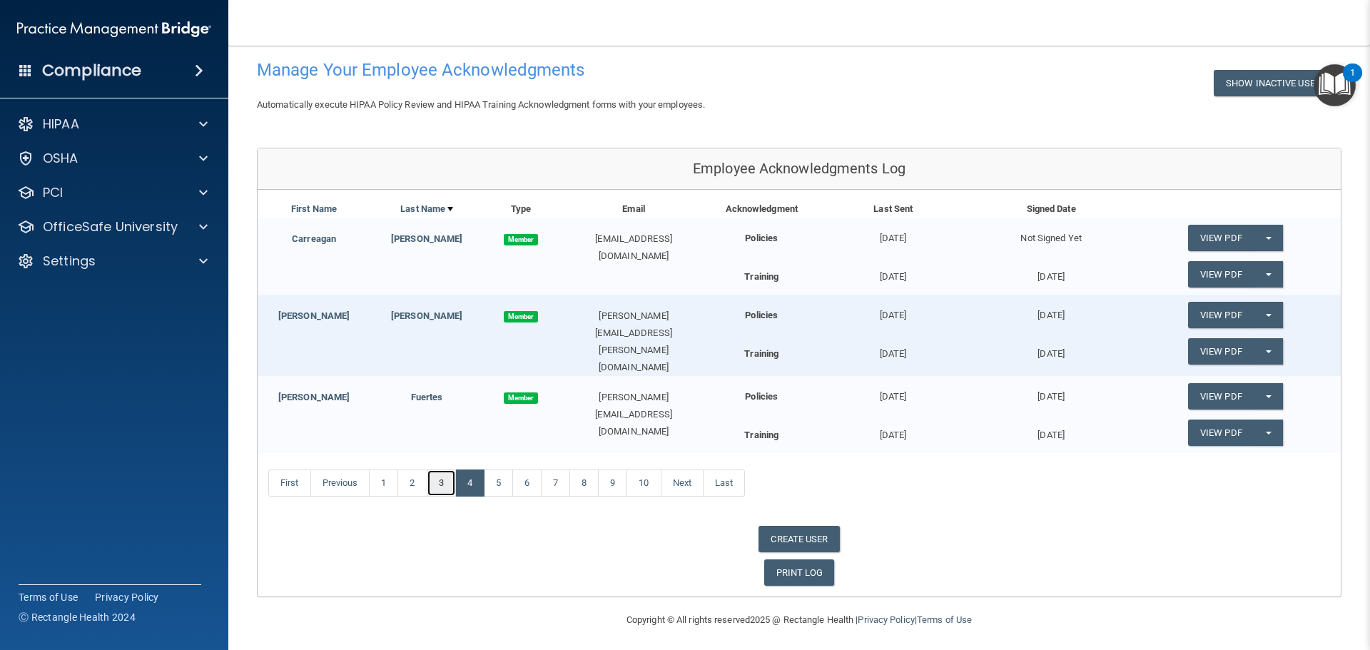
click at [454, 472] on link "3" at bounding box center [441, 482] width 29 height 27
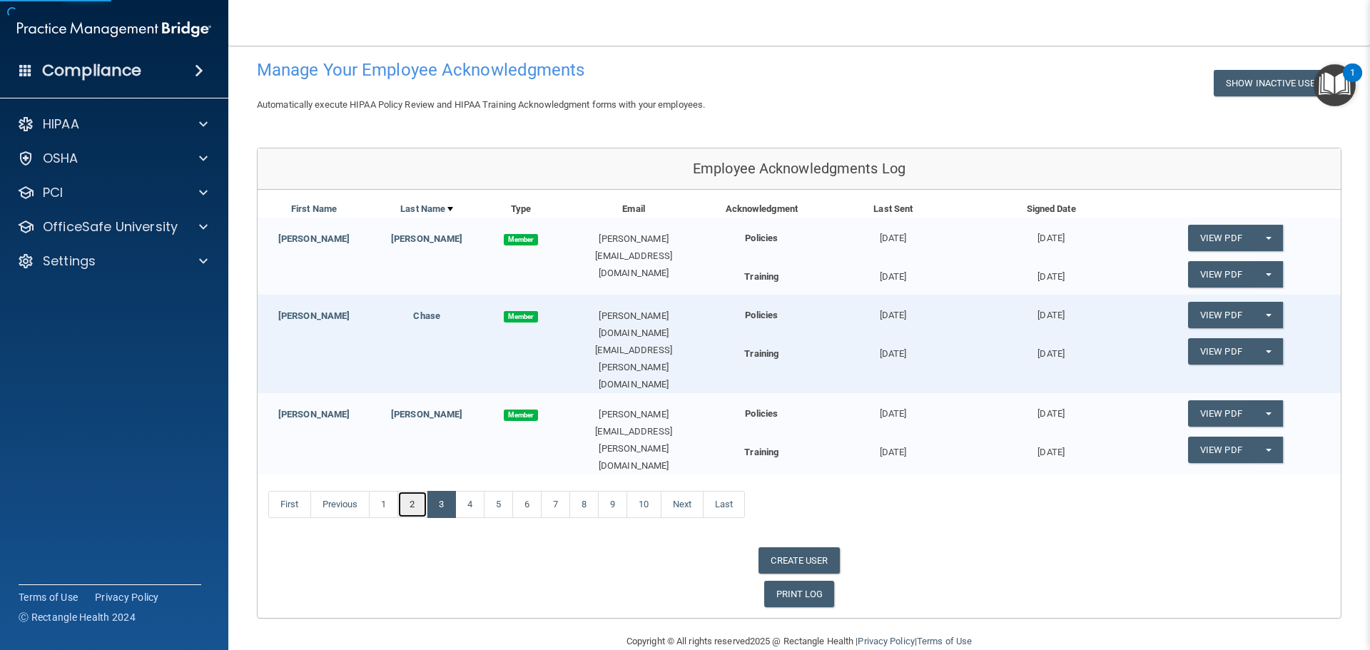
click at [416, 491] on link "2" at bounding box center [411, 504] width 29 height 27
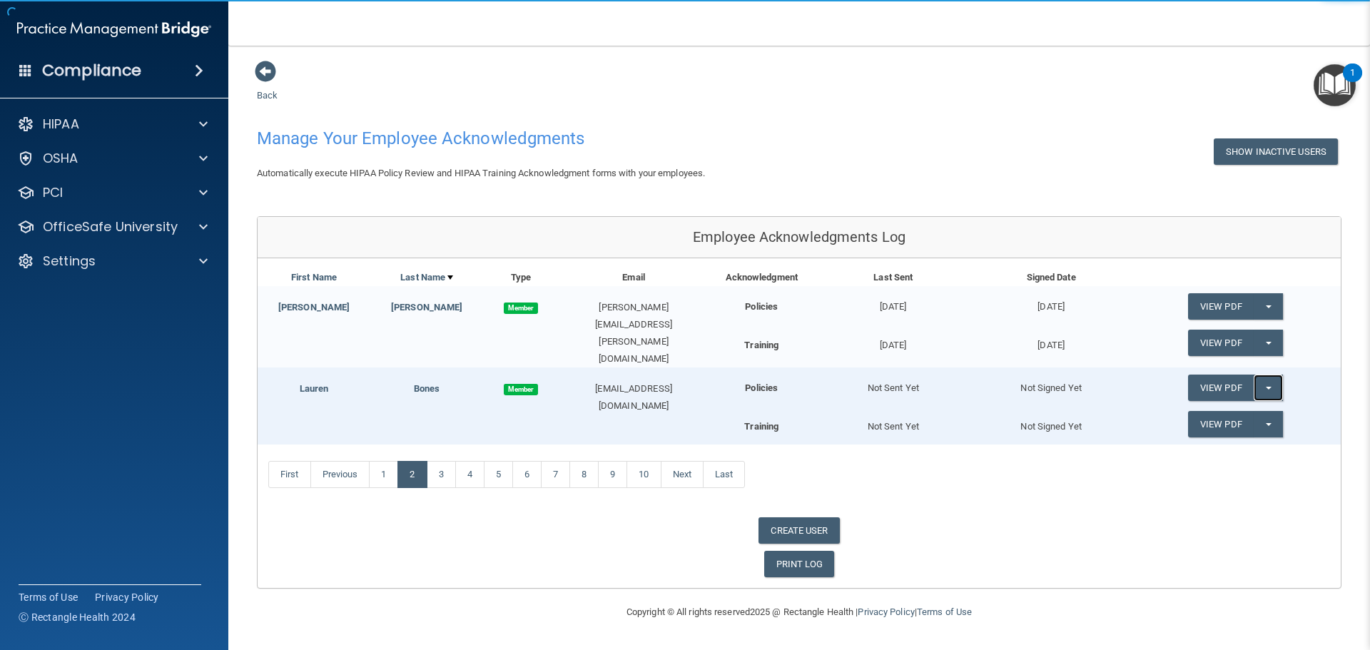
click at [1264, 382] on button "Split button!" at bounding box center [1268, 388] width 29 height 26
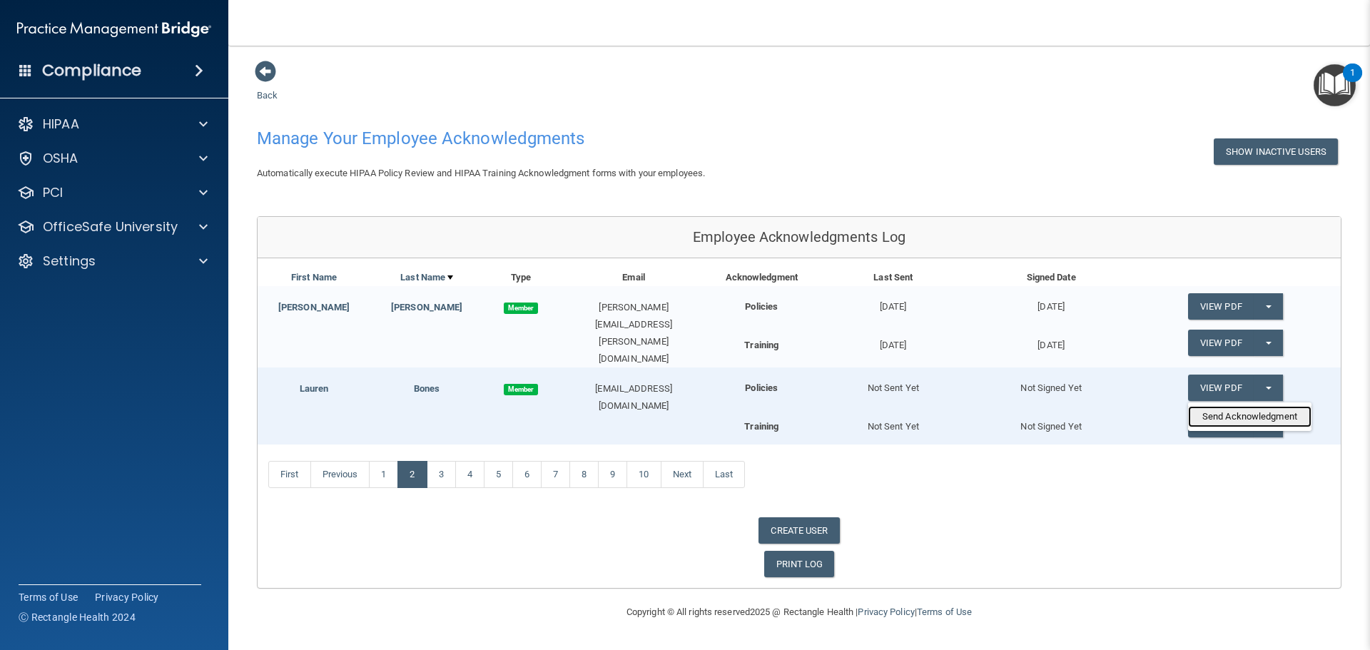
click at [1236, 415] on link "Send Acknowledgment" at bounding box center [1249, 416] width 123 height 21
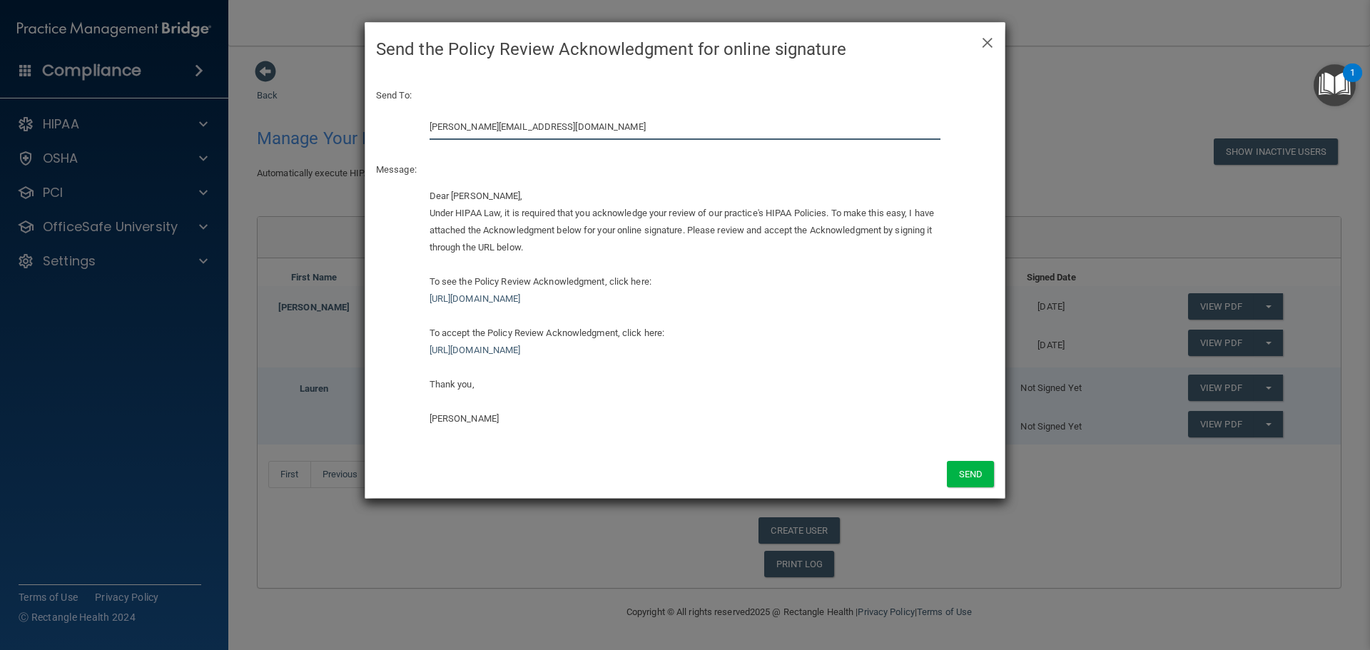
click at [535, 129] on input "[PERSON_NAME][EMAIL_ADDRESS][DOMAIN_NAME]" at bounding box center [685, 126] width 512 height 26
click at [536, 129] on input "[PERSON_NAME][EMAIL_ADDRESS][DOMAIN_NAME]" at bounding box center [685, 126] width 512 height 26
type input "[EMAIL_ADDRESS][DOMAIN_NAME]"
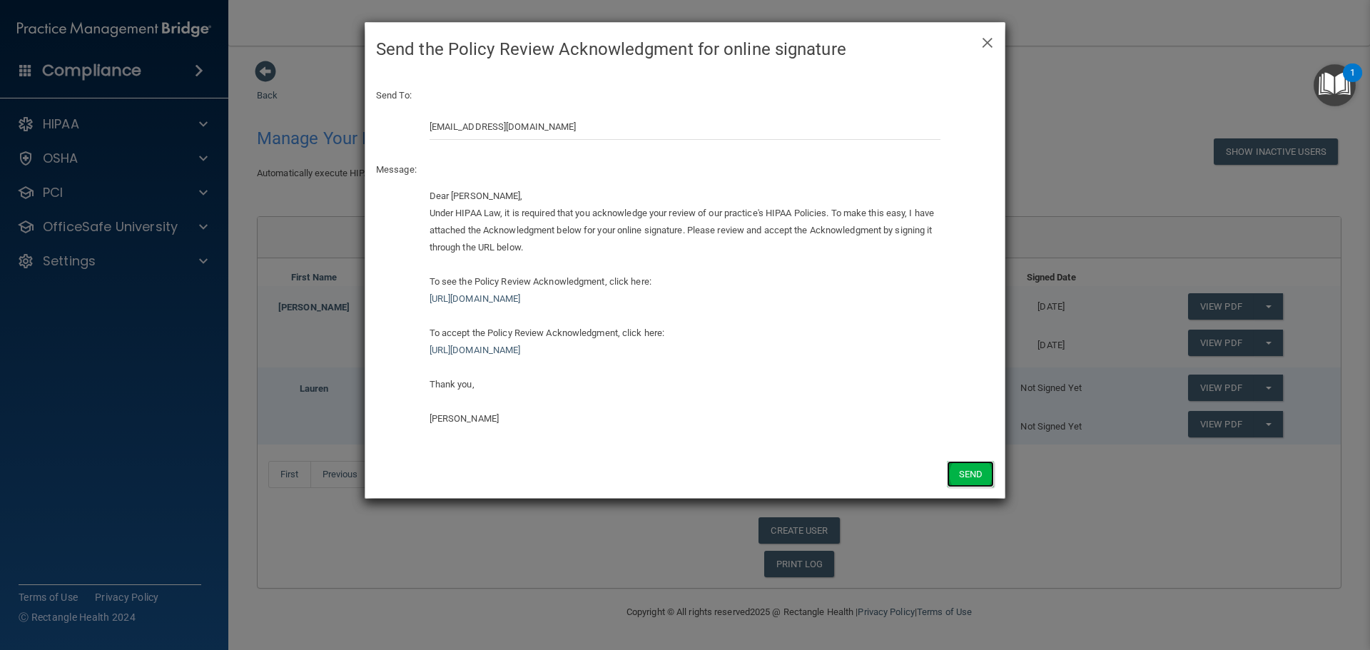
click at [974, 484] on button "Send" at bounding box center [970, 474] width 47 height 26
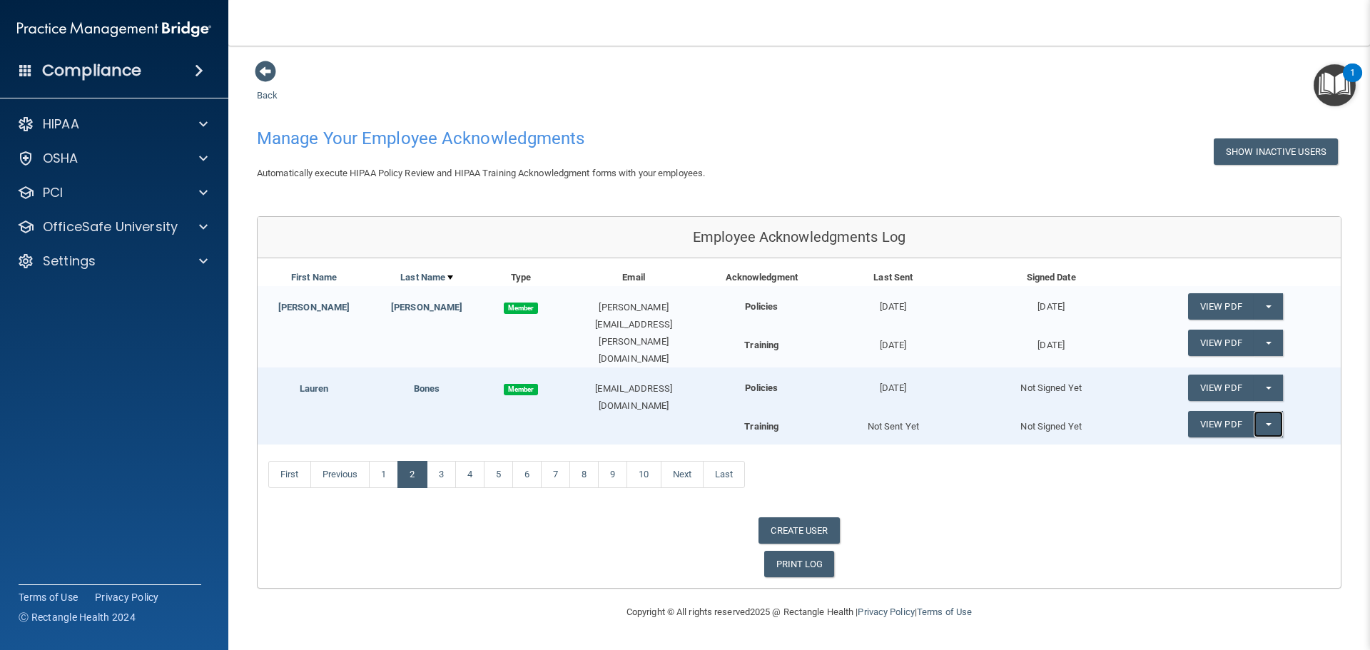
click at [1267, 423] on span "button" at bounding box center [1269, 424] width 6 height 3
click at [1209, 452] on link "Send Acknowledgment PDF" at bounding box center [1259, 452] width 143 height 21
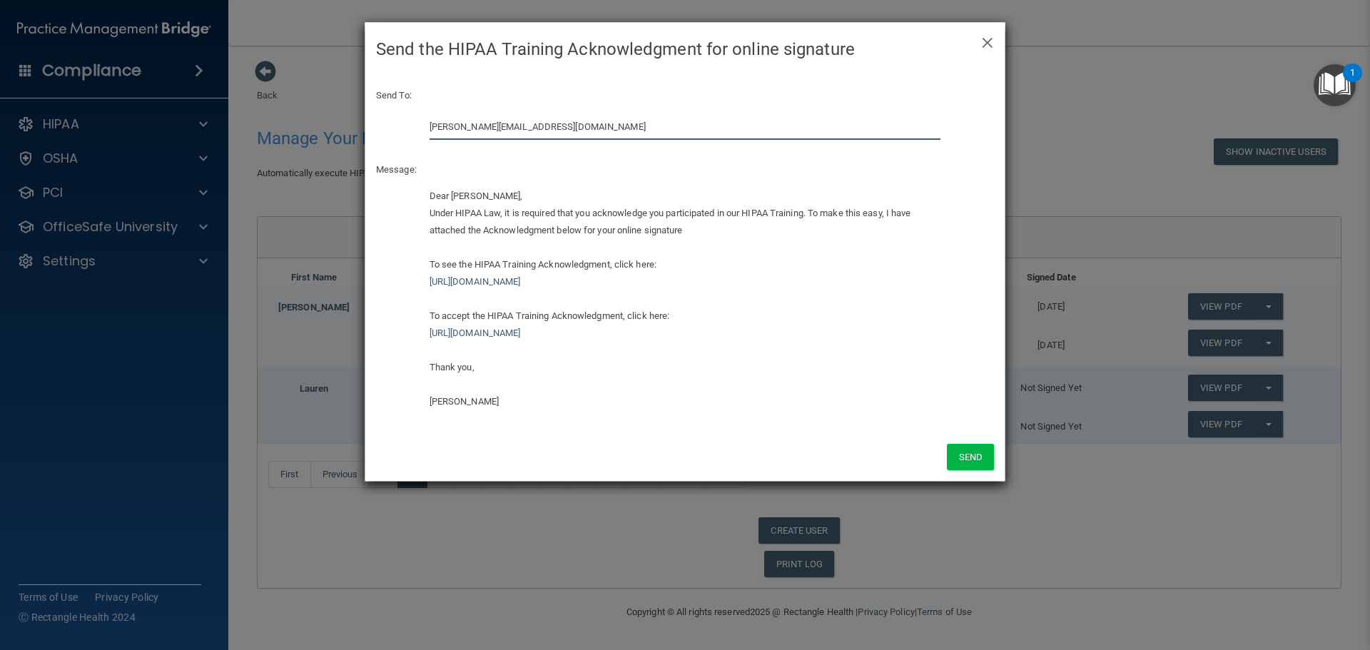
drag, startPoint x: 542, startPoint y: 127, endPoint x: 375, endPoint y: 131, distance: 167.0
click at [375, 131] on div "[PERSON_NAME][EMAIL_ADDRESS][DOMAIN_NAME]" at bounding box center [684, 131] width 639 height 37
paste input "lauren.bones"
type input "[EMAIL_ADDRESS][DOMAIN_NAME]"
click at [649, 93] on p "Send To:" at bounding box center [685, 95] width 618 height 17
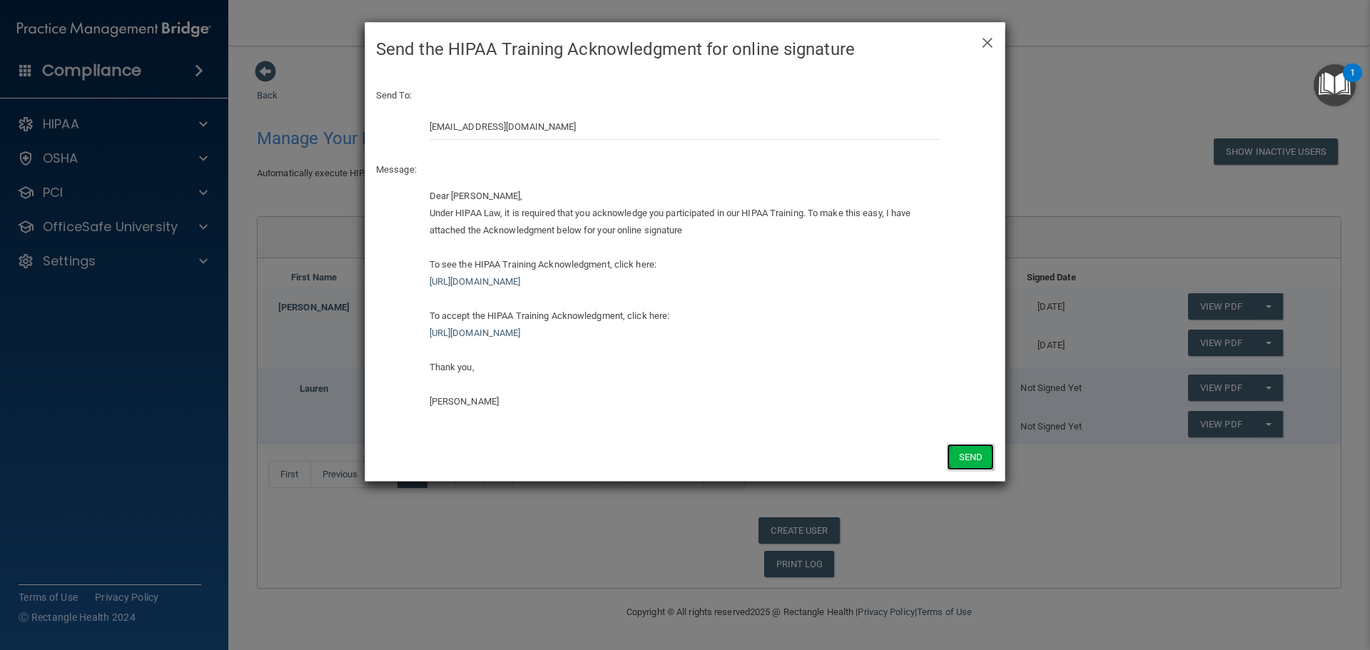
click at [983, 463] on button "Send" at bounding box center [970, 457] width 47 height 26
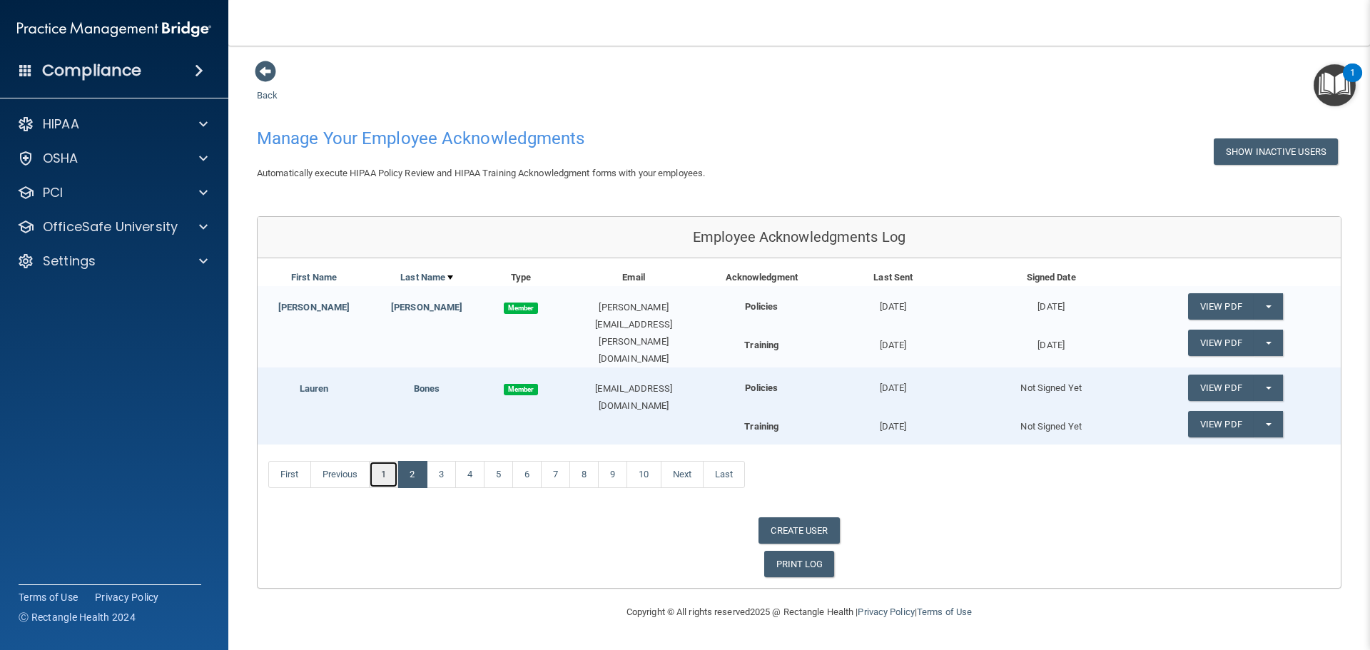
click at [387, 467] on link "1" at bounding box center [383, 474] width 29 height 27
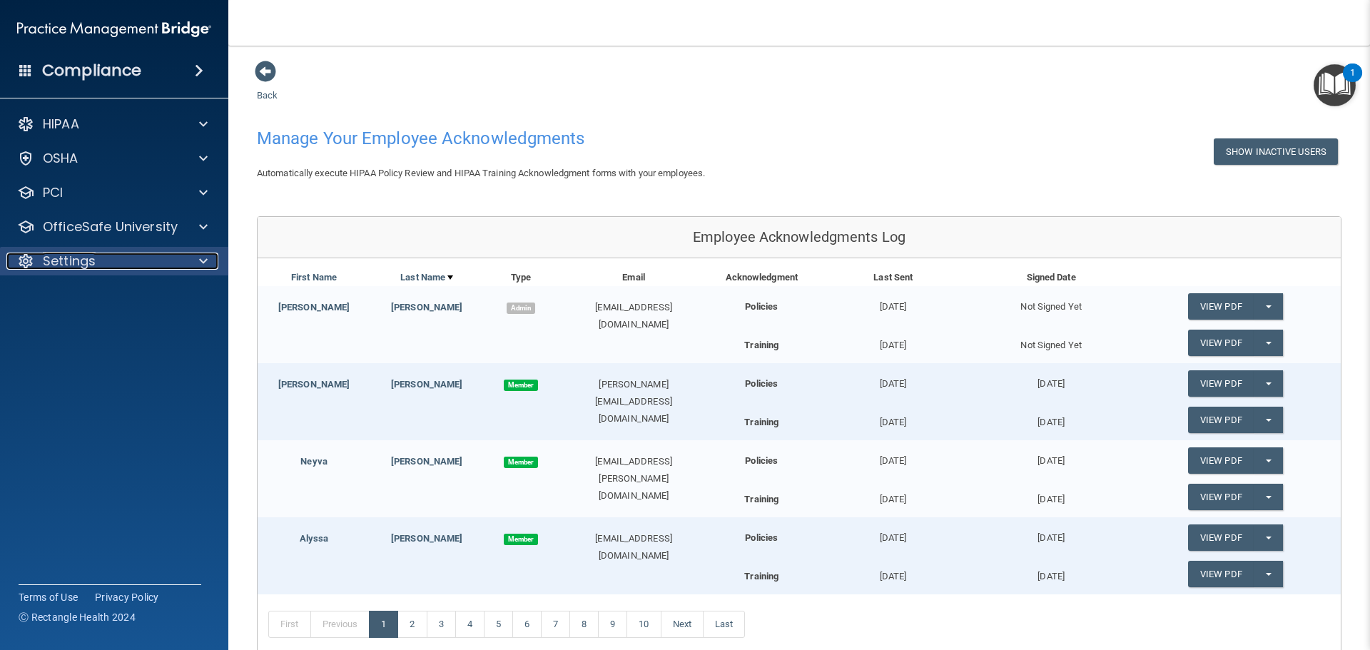
drag, startPoint x: 96, startPoint y: 259, endPoint x: 105, endPoint y: 288, distance: 30.7
click at [96, 260] on div "Settings" at bounding box center [94, 261] width 177 height 17
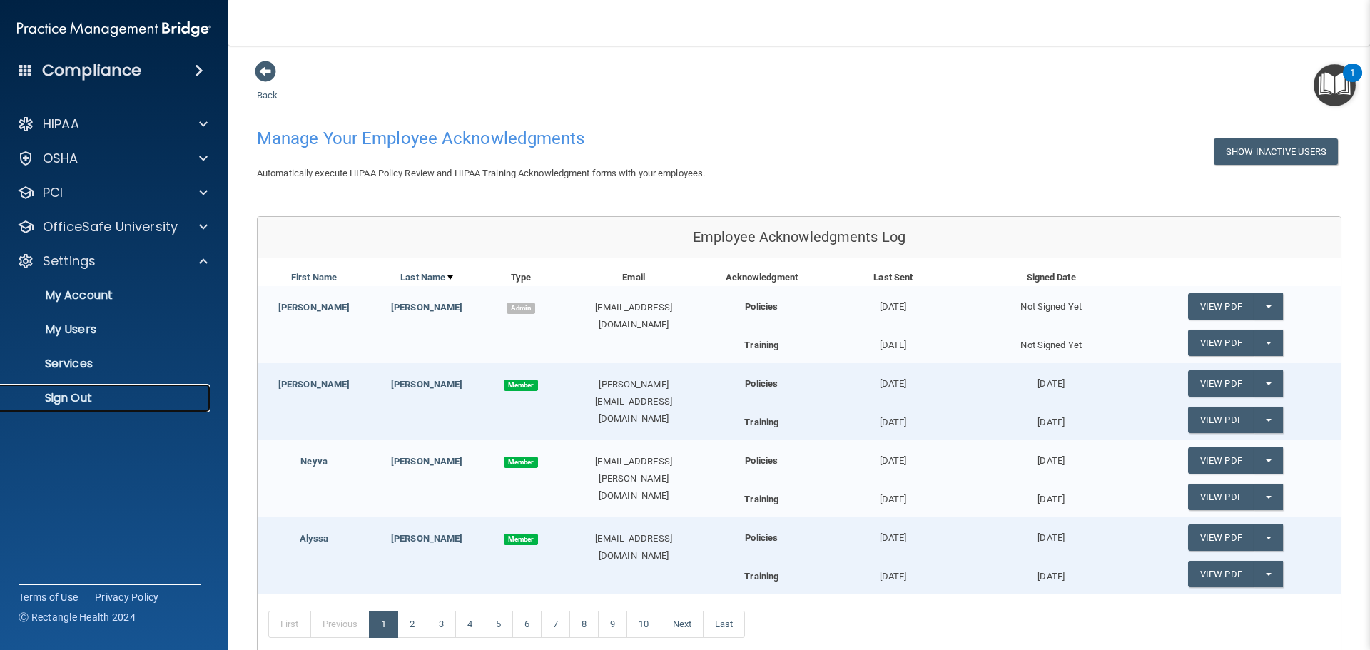
click at [91, 404] on p "Sign Out" at bounding box center [106, 398] width 195 height 14
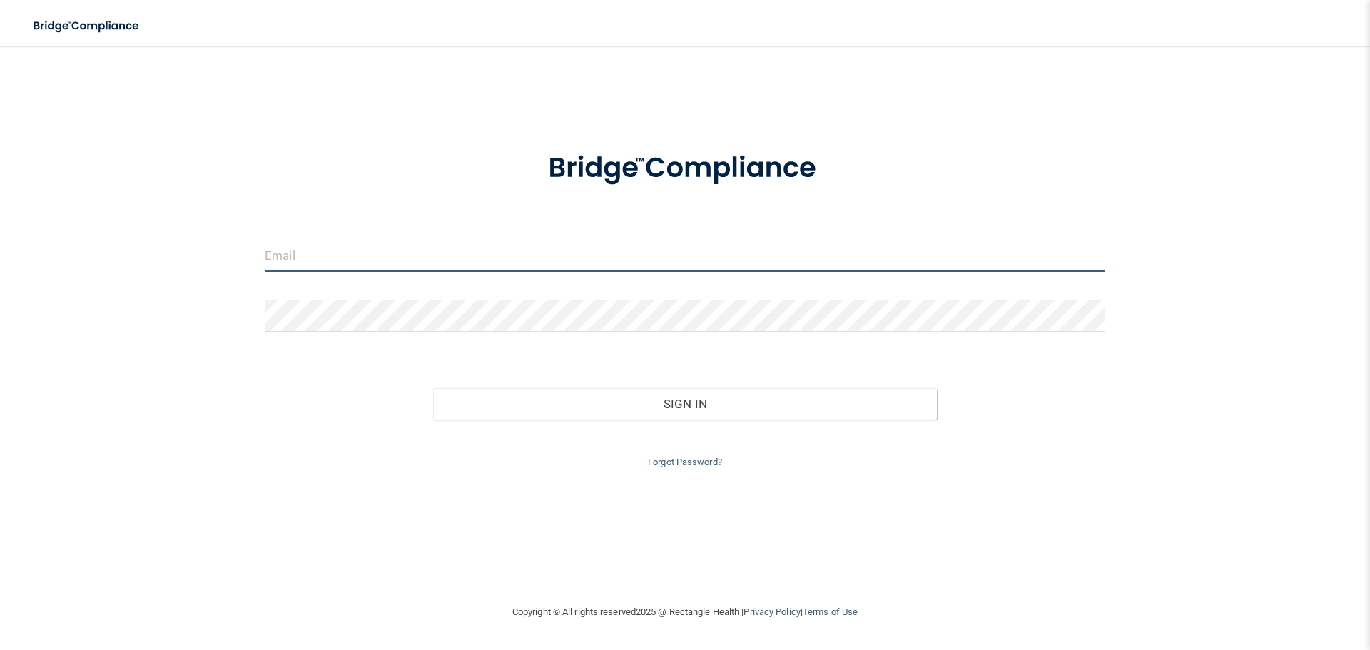
type input "[PERSON_NAME][EMAIL_ADDRESS][DOMAIN_NAME]"
